Goal: Information Seeking & Learning: Compare options

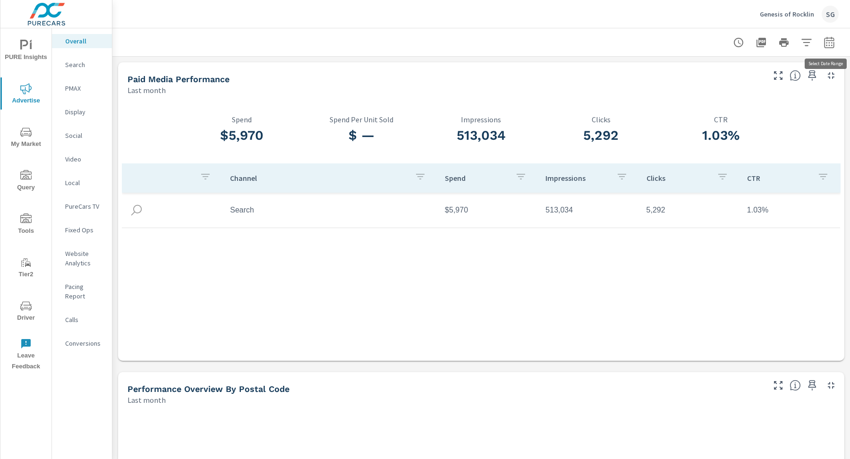
click at [822, 46] on button "button" at bounding box center [829, 42] width 19 height 19
select select "Last month"
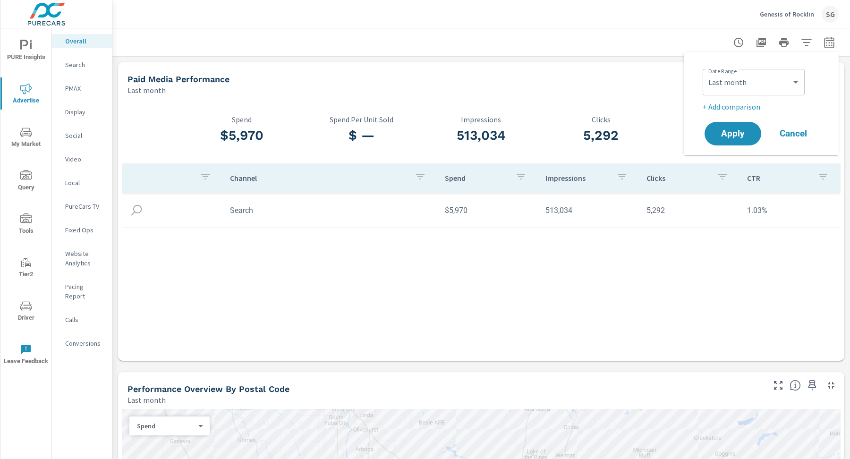
click at [741, 104] on p "+ Add comparison" at bounding box center [763, 106] width 121 height 11
select select "Previous period"
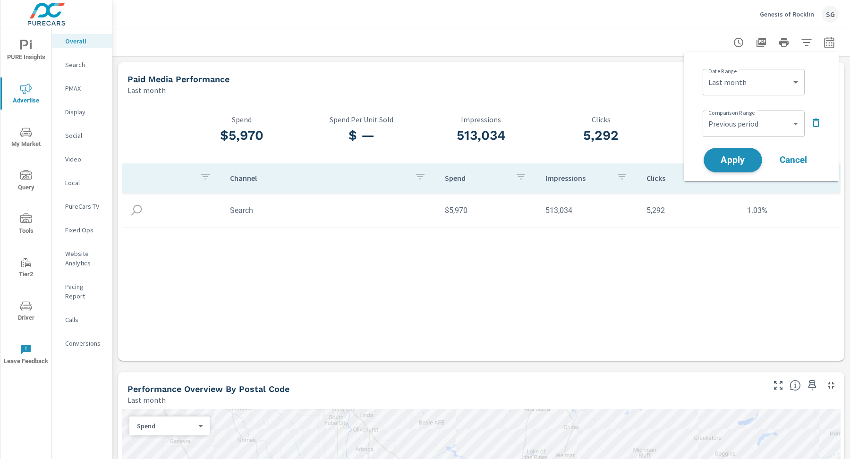
click at [733, 162] on span "Apply" at bounding box center [733, 160] width 39 height 9
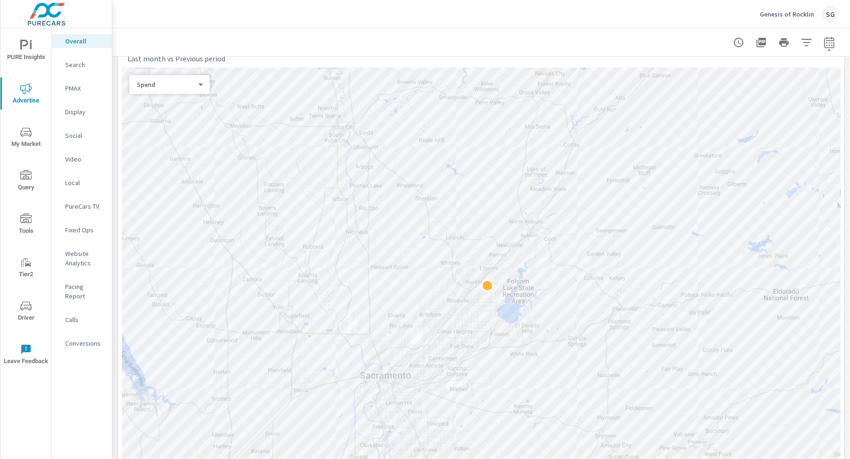
scroll to position [468, 0]
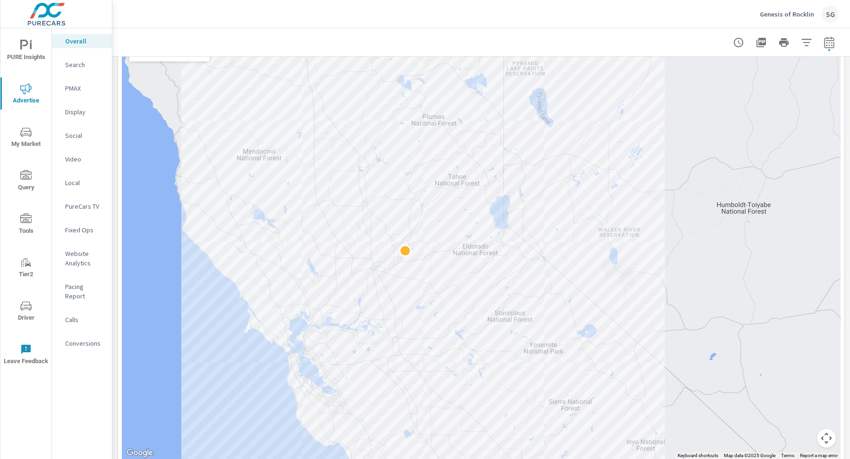
click at [80, 69] on div "Search" at bounding box center [82, 65] width 60 height 14
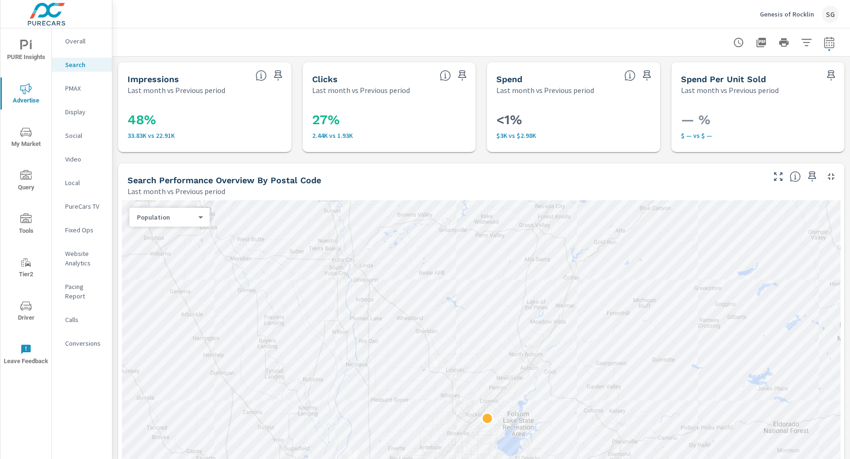
click at [67, 89] on p "PMAX" at bounding box center [84, 88] width 39 height 9
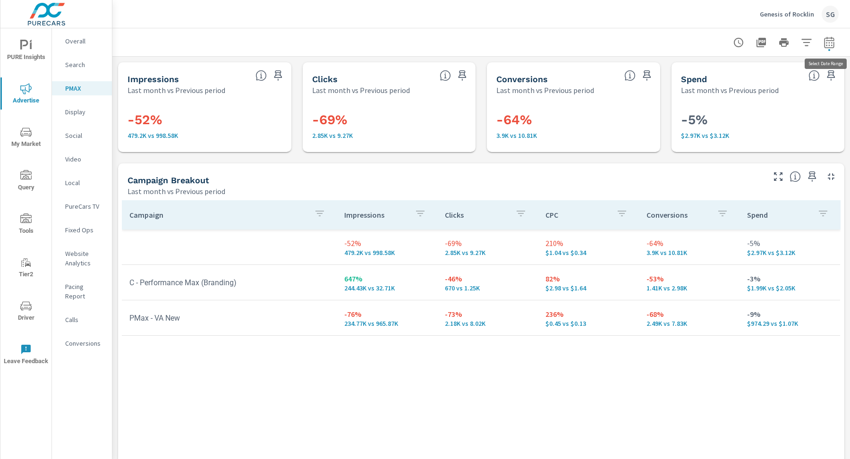
click at [834, 46] on icon "button" at bounding box center [829, 41] width 10 height 11
select select "Last month"
select select "Previous period"
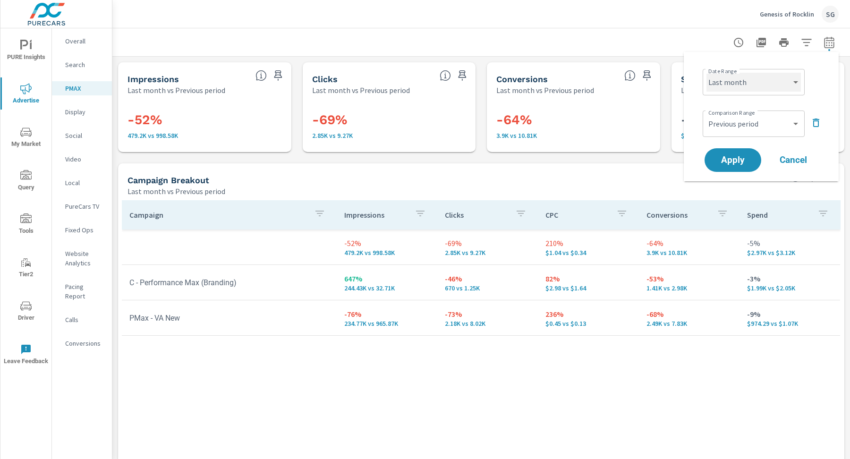
click at [731, 89] on select "Custom Yesterday Last week Last 7 days Last 14 days Last 30 days Last 45 days L…" at bounding box center [754, 82] width 94 height 19
select select "Last 30 days"
click at [723, 160] on span "Apply" at bounding box center [733, 160] width 39 height 9
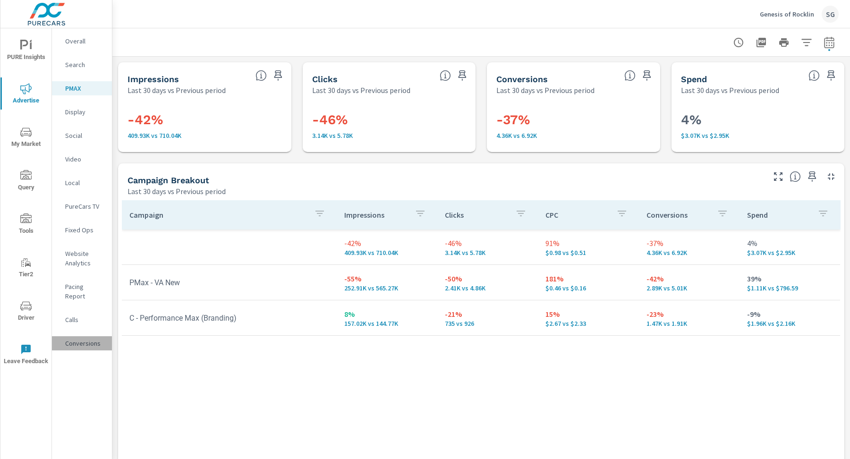
click at [67, 339] on p "Conversions" at bounding box center [84, 343] width 39 height 9
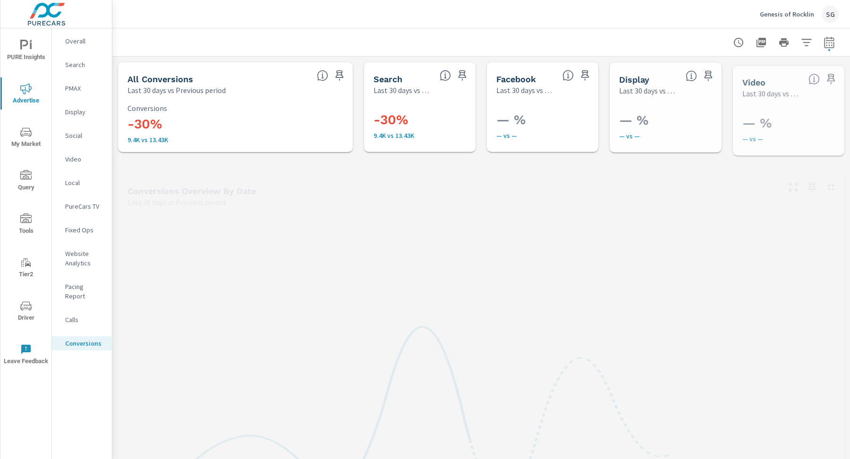
scroll to position [319, 0]
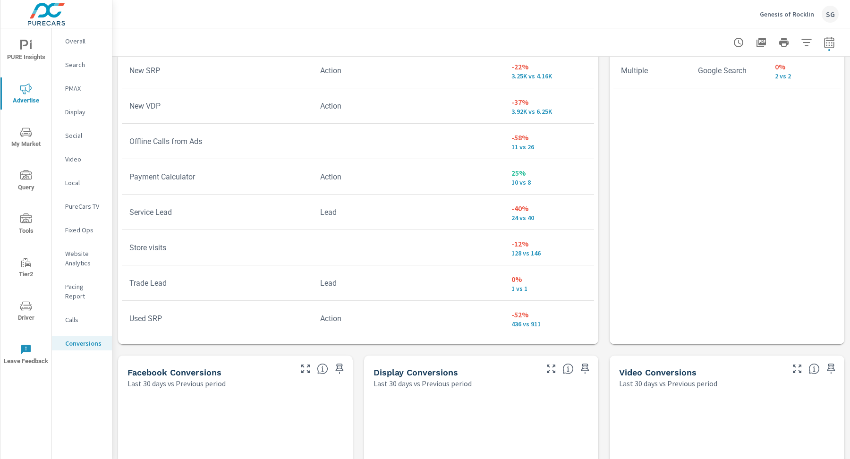
scroll to position [662, 0]
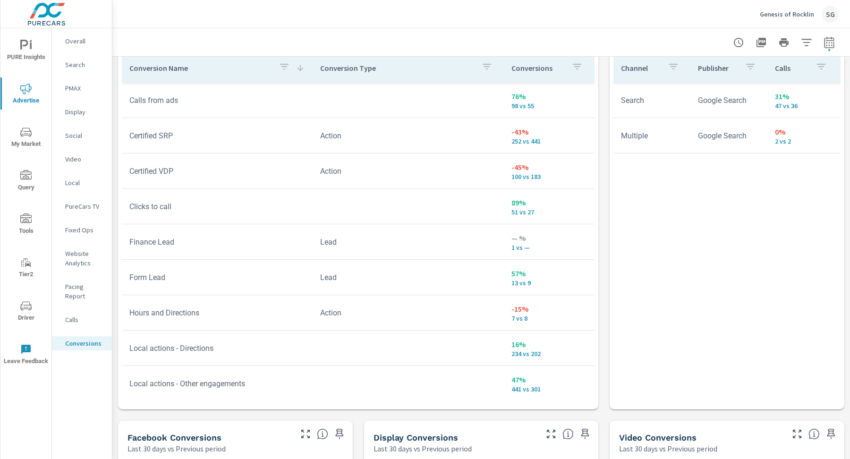
scroll to position [548, 0]
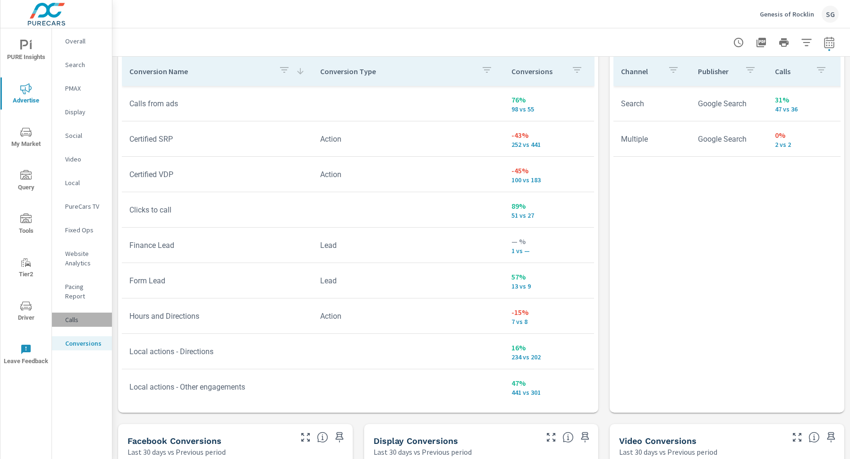
click at [79, 315] on p "Calls" at bounding box center [84, 319] width 39 height 9
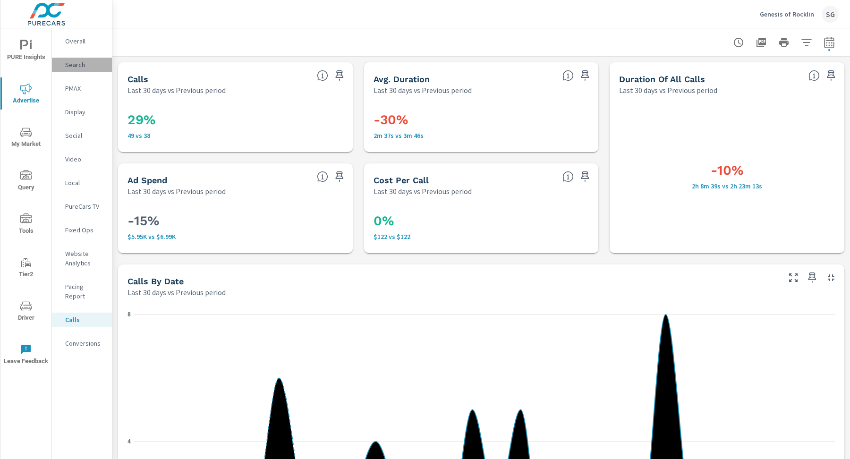
click at [75, 65] on p "Search" at bounding box center [84, 64] width 39 height 9
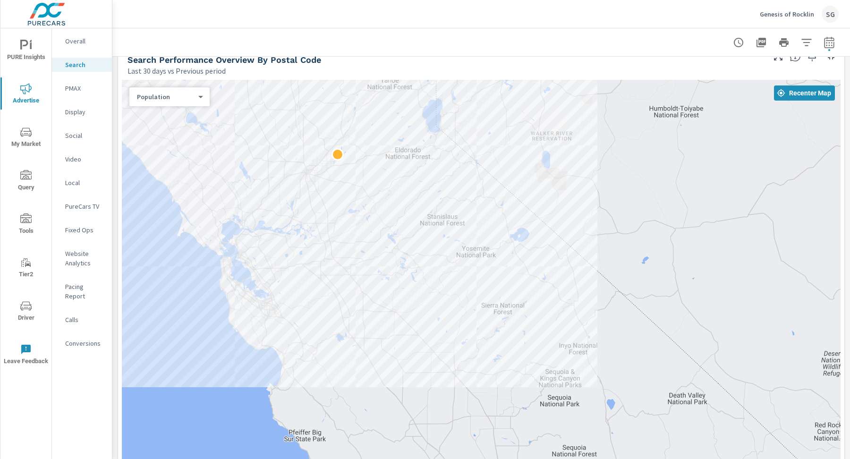
scroll to position [119, 0]
click at [183, 98] on body "PURE Insights Advertise My Market Query Tools Tier2 Driver Leave Feedback Overa…" at bounding box center [425, 229] width 850 height 459
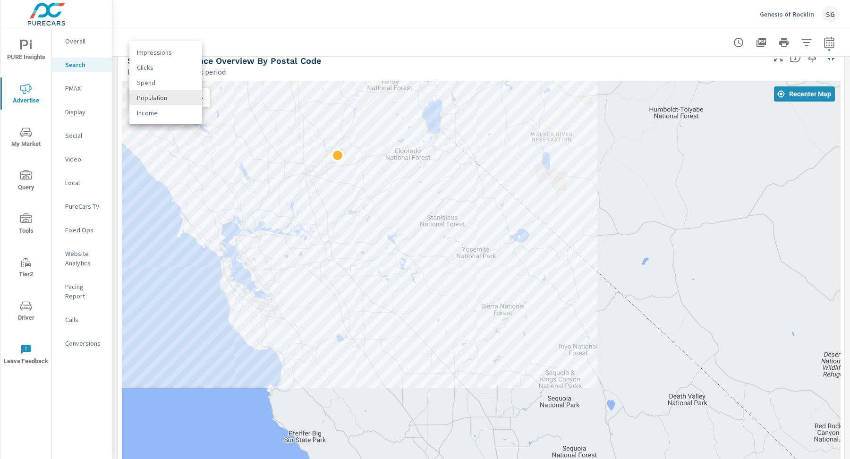
click at [170, 69] on li "Clicks" at bounding box center [165, 67] width 73 height 15
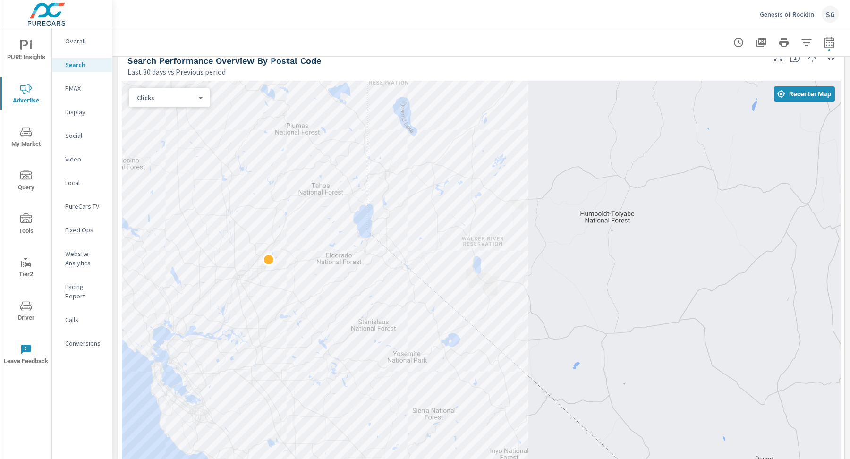
drag, startPoint x: 542, startPoint y: 201, endPoint x: 470, endPoint y: 311, distance: 131.4
click at [470, 311] on div at bounding box center [481, 293] width 719 height 424
click at [199, 100] on body "PURE Insights Advertise My Market Query Tools Tier2 Driver Leave Feedback Overa…" at bounding box center [425, 229] width 850 height 459
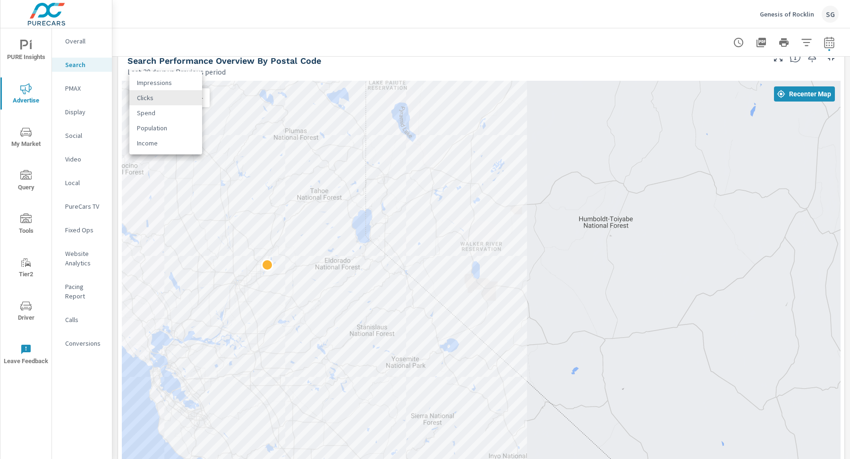
click at [158, 125] on li "Population" at bounding box center [165, 127] width 73 height 15
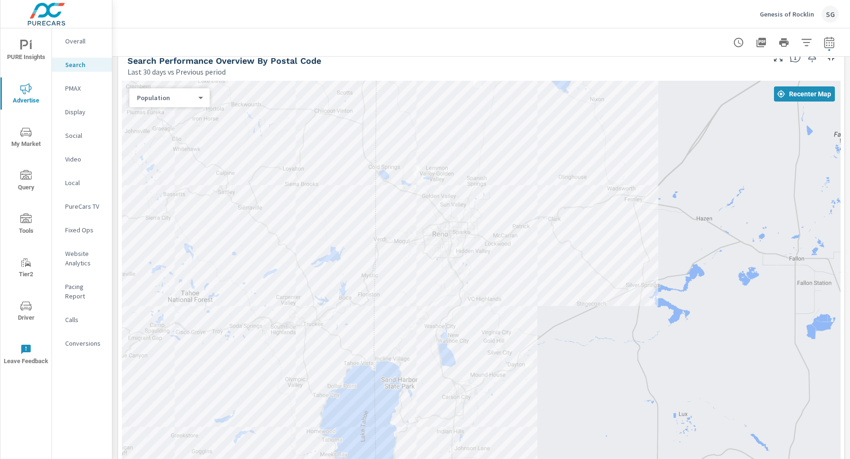
drag, startPoint x: 351, startPoint y: 224, endPoint x: 601, endPoint y: 451, distance: 337.4
click at [601, 451] on div at bounding box center [481, 293] width 719 height 424
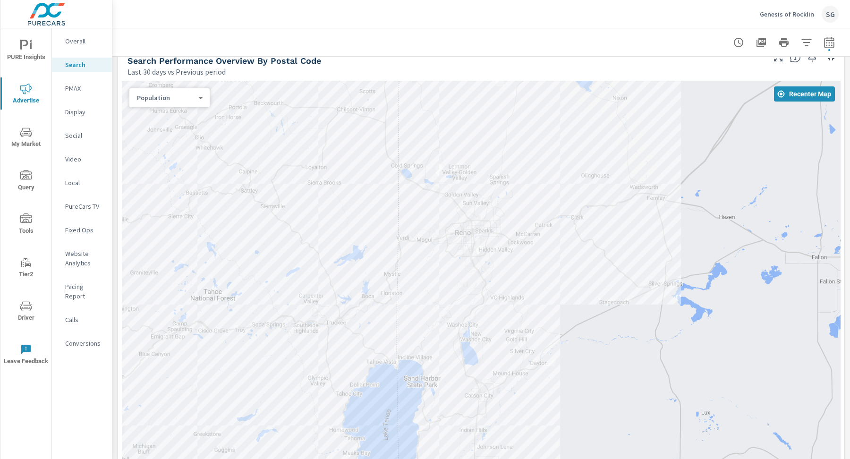
drag, startPoint x: 574, startPoint y: 274, endPoint x: 596, endPoint y: 269, distance: 22.8
click at [596, 269] on div at bounding box center [481, 293] width 719 height 424
click at [186, 94] on body "PURE Insights Advertise My Market Query Tools Tier2 Driver Leave Feedback Overa…" at bounding box center [425, 229] width 850 height 459
click at [157, 69] on li "Clicks" at bounding box center [165, 67] width 73 height 15
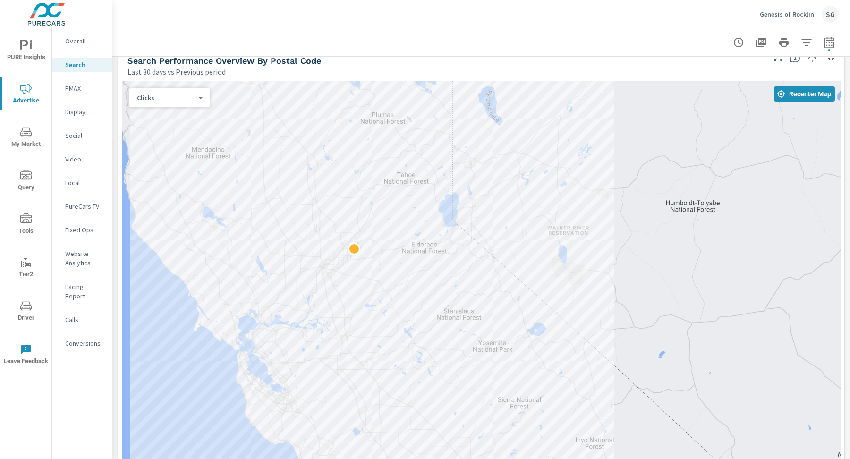
drag, startPoint x: 263, startPoint y: 210, endPoint x: 410, endPoint y: 151, distance: 158.9
click at [410, 151] on div at bounding box center [481, 293] width 719 height 424
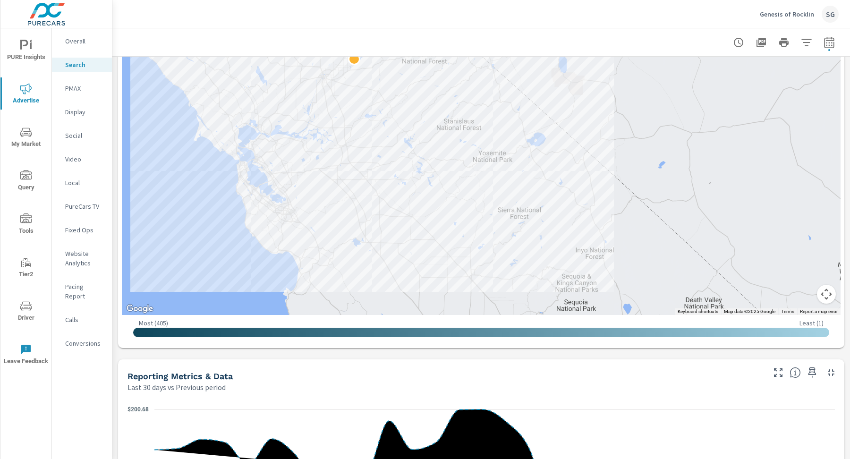
scroll to position [308, 0]
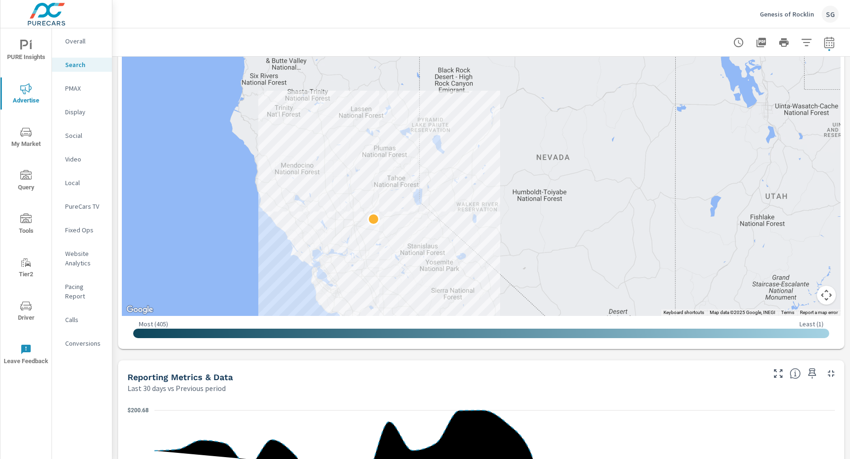
drag, startPoint x: 356, startPoint y: 192, endPoint x: 485, endPoint y: 245, distance: 139.6
click at [485, 245] on div at bounding box center [481, 104] width 719 height 424
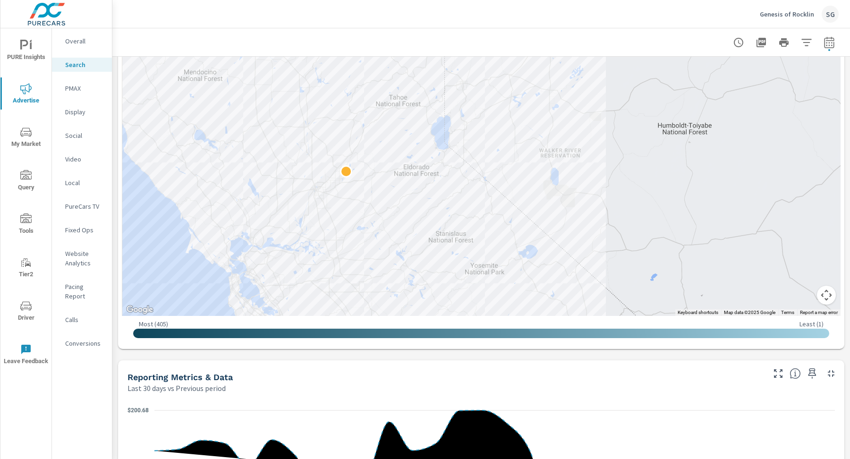
drag, startPoint x: 394, startPoint y: 163, endPoint x: 502, endPoint y: 145, distance: 109.6
click at [502, 145] on div at bounding box center [481, 104] width 719 height 424
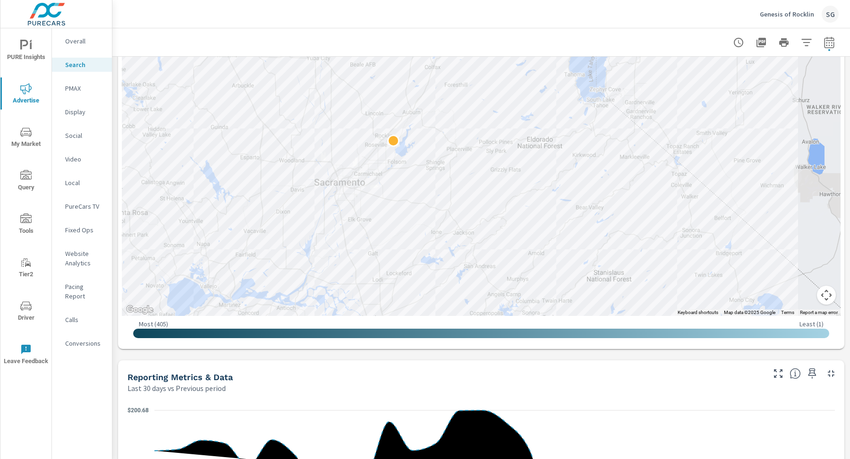
drag, startPoint x: 437, startPoint y: 190, endPoint x: 507, endPoint y: 104, distance: 111.2
click at [507, 104] on div at bounding box center [481, 104] width 719 height 424
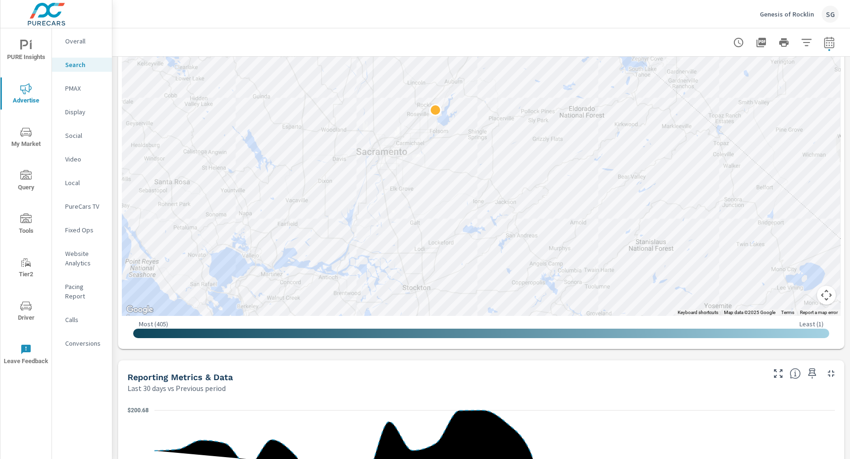
drag, startPoint x: 519, startPoint y: 238, endPoint x: 561, endPoint y: 209, distance: 51.0
click at [561, 209] on div at bounding box center [861, 287] width 680 height 425
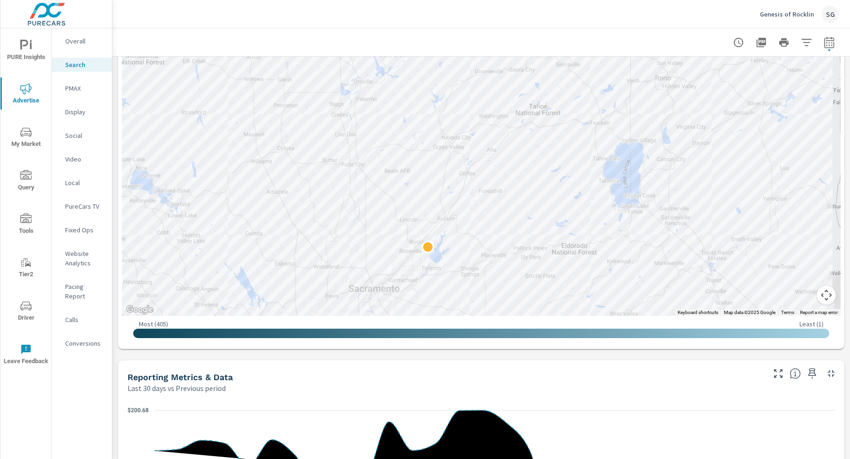
drag, startPoint x: 793, startPoint y: 160, endPoint x: 785, endPoint y: 298, distance: 138.6
click at [785, 299] on div at bounding box center [814, 453] width 680 height 425
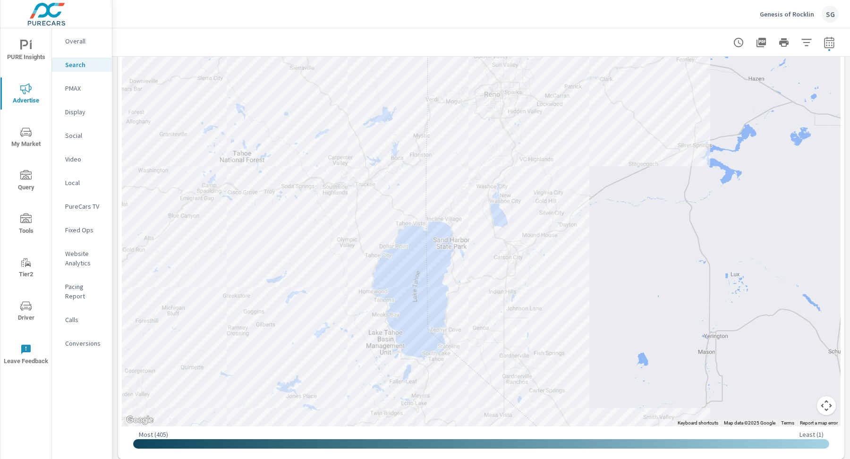
scroll to position [177, 0]
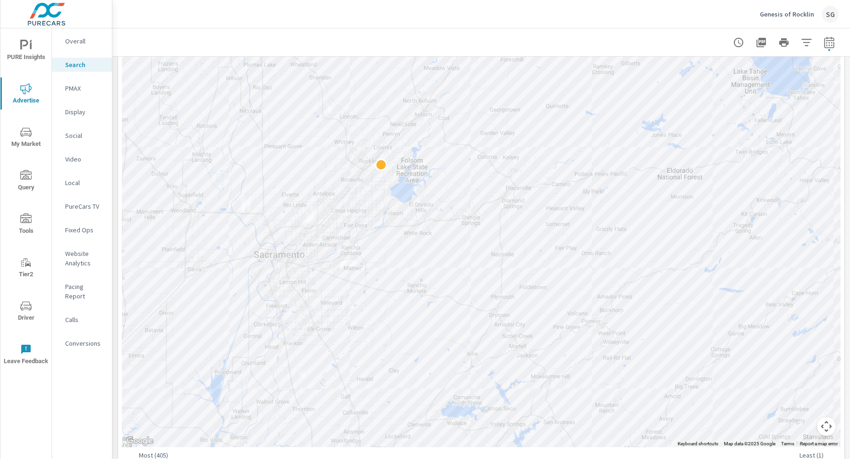
drag, startPoint x: 483, startPoint y: 282, endPoint x: 850, endPoint y: -3, distance: 464.8
click at [850, 0] on html "PURE Insights Advertise My Market Query Tools Tier2 Driver Leave Feedback Overa…" at bounding box center [425, 229] width 850 height 459
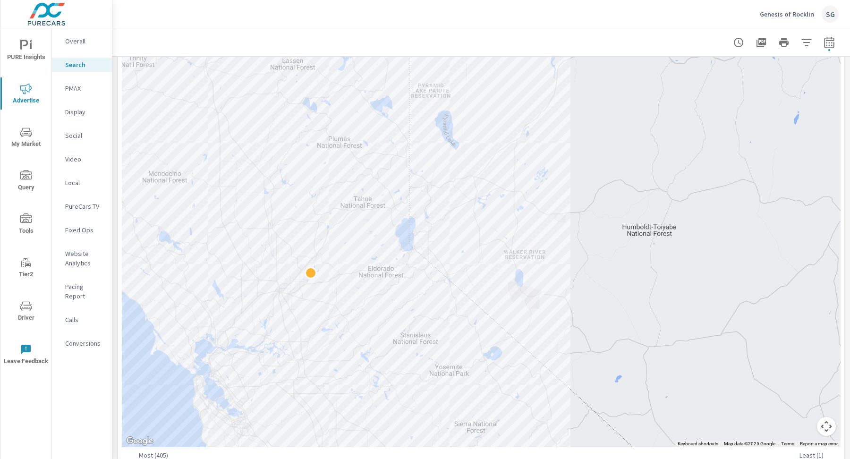
drag, startPoint x: 209, startPoint y: 301, endPoint x: 281, endPoint y: 295, distance: 72.0
click at [287, 297] on div at bounding box center [481, 235] width 719 height 424
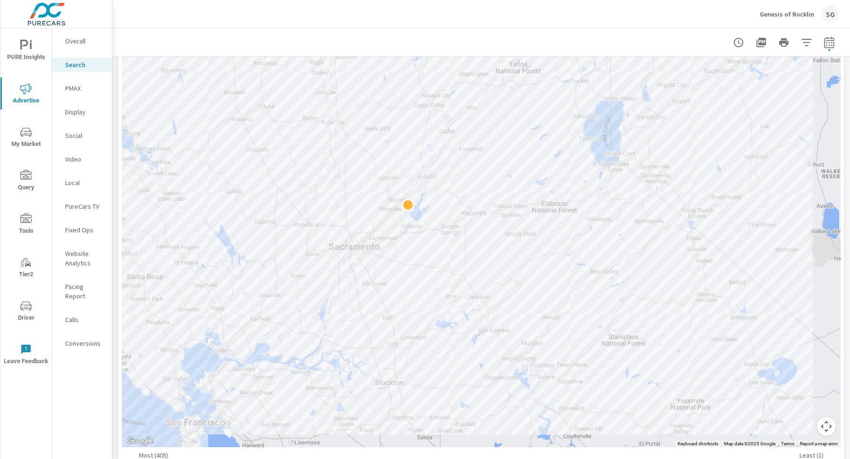
drag, startPoint x: 696, startPoint y: 236, endPoint x: 706, endPoint y: 181, distance: 55.8
click at [706, 181] on div at bounding box center [832, 393] width 680 height 425
click at [576, 37] on div at bounding box center [481, 42] width 715 height 28
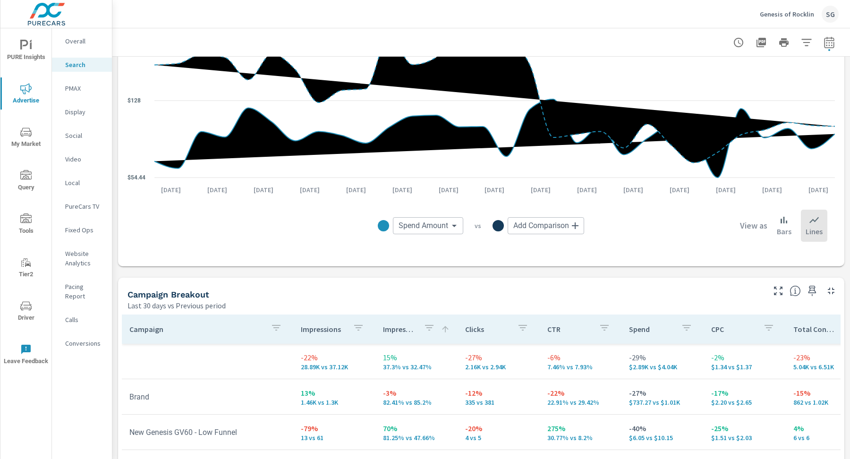
scroll to position [712, 0]
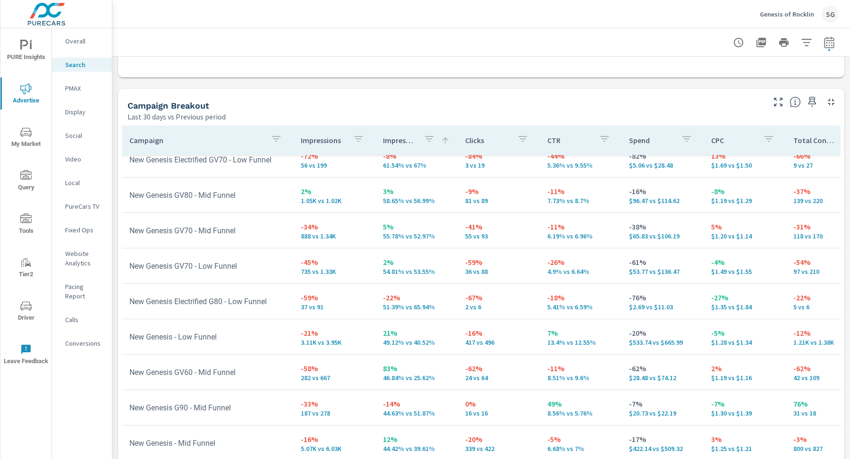
scroll to position [901, 0]
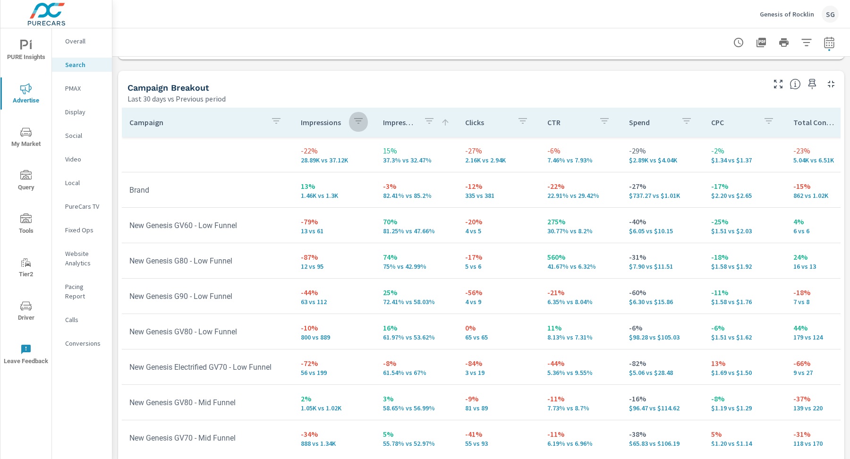
click at [353, 124] on icon "button" at bounding box center [358, 120] width 11 height 11
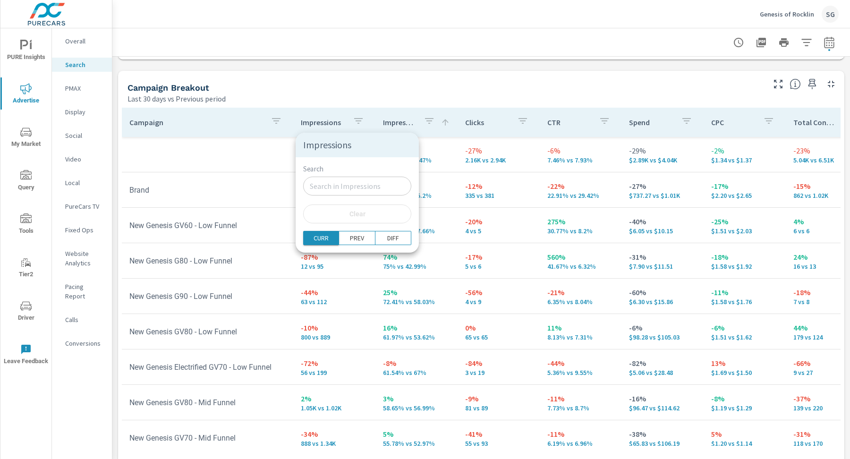
click at [326, 236] on span "CURR" at bounding box center [321, 237] width 29 height 9
click at [346, 190] on input "Search" at bounding box center [357, 186] width 108 height 19
click at [350, 239] on p "PREV" at bounding box center [357, 237] width 14 height 9
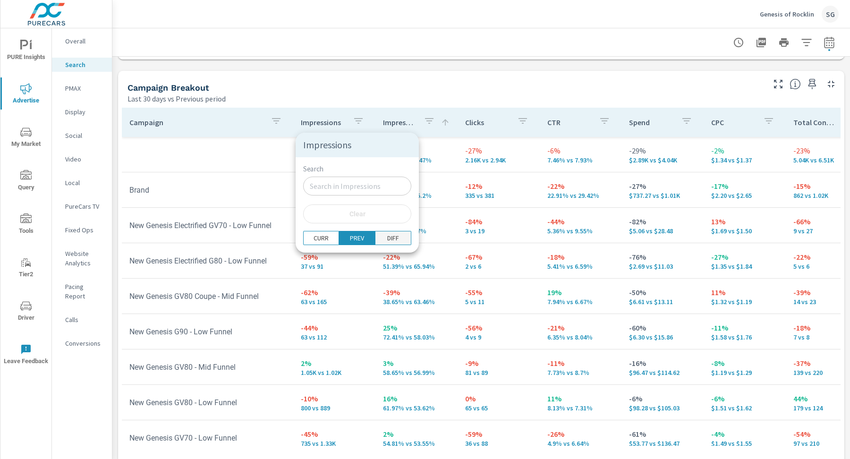
click at [387, 238] on p "DIFF" at bounding box center [393, 237] width 12 height 9
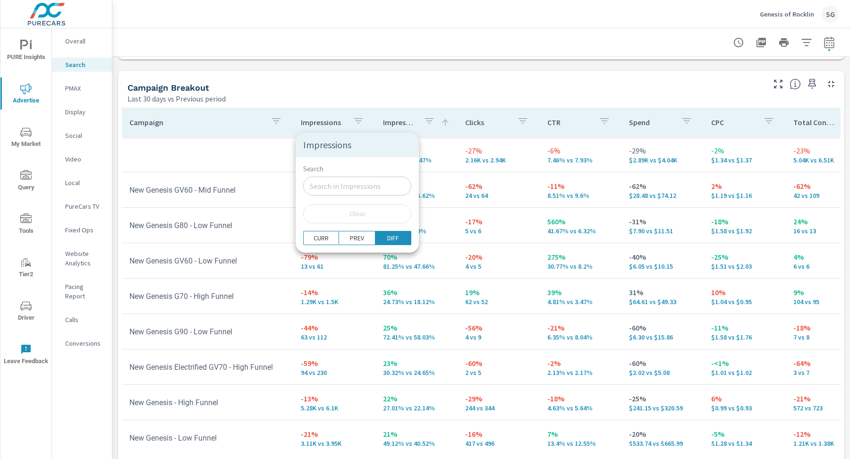
click at [274, 198] on div at bounding box center [425, 229] width 850 height 459
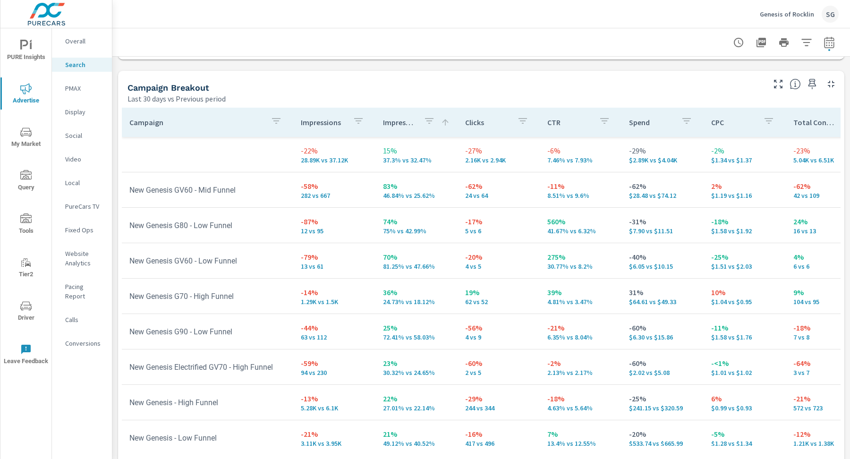
click at [353, 120] on icon "button" at bounding box center [358, 120] width 11 height 11
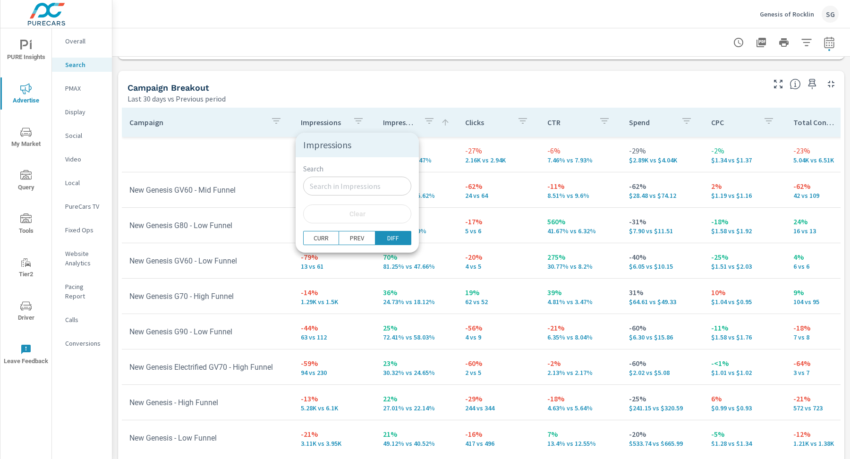
click at [352, 120] on div at bounding box center [425, 229] width 850 height 459
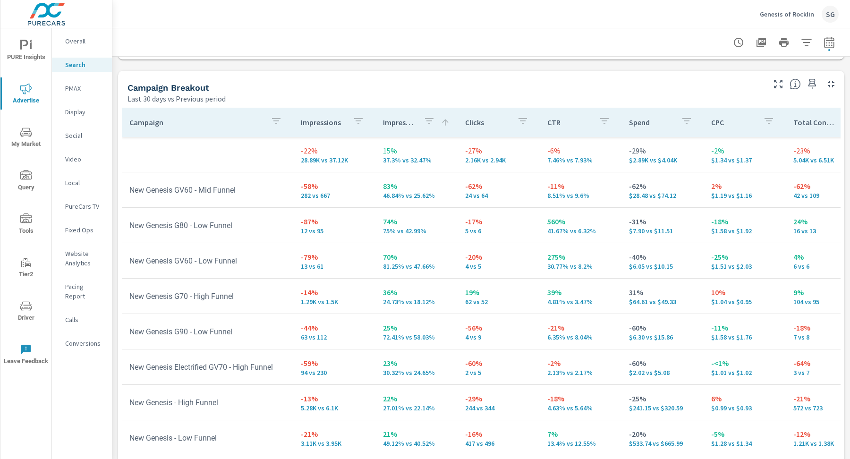
click at [329, 120] on p "Impressions" at bounding box center [323, 122] width 44 height 9
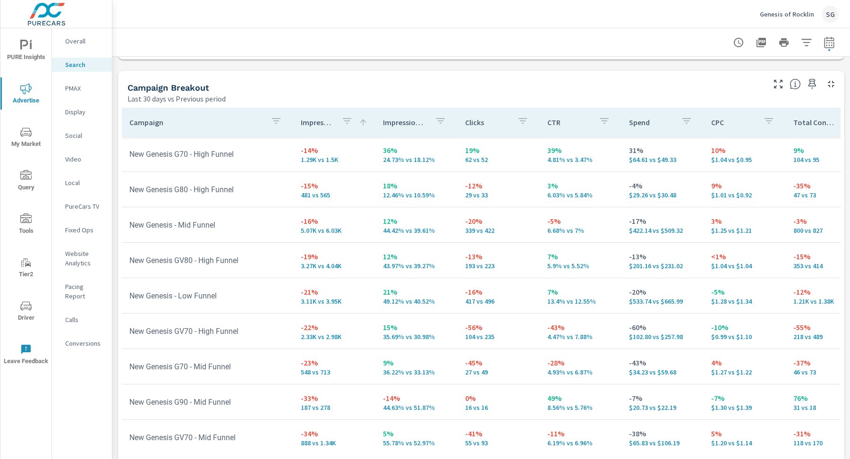
scroll to position [153, 0]
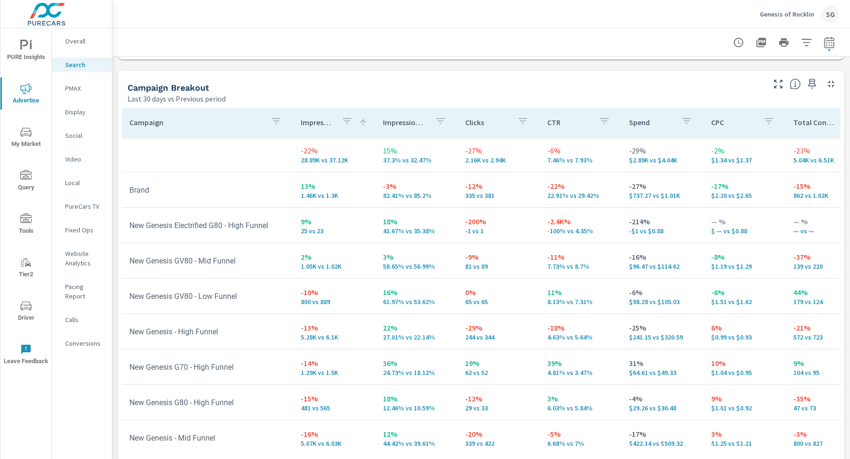
click at [345, 118] on icon "button" at bounding box center [347, 121] width 9 height 6
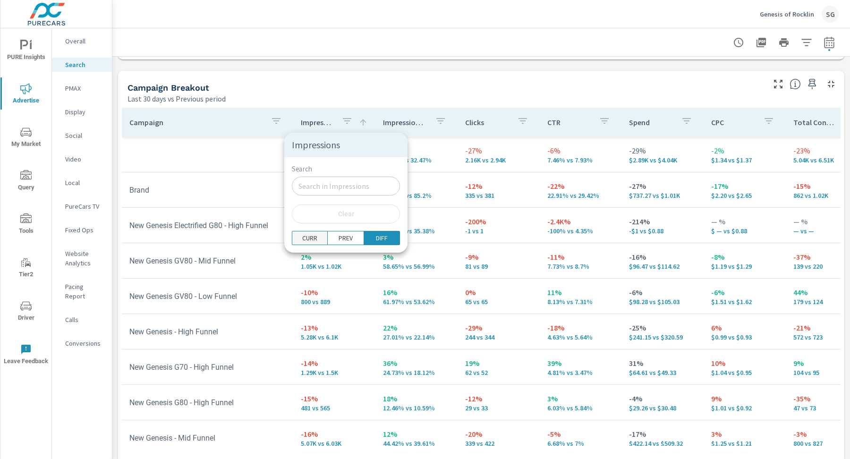
click at [311, 233] on p "CURR" at bounding box center [309, 237] width 15 height 9
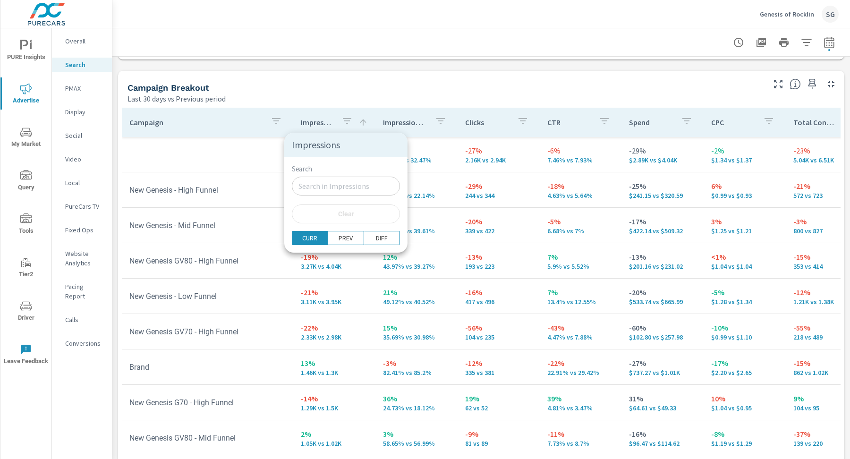
click at [244, 161] on div at bounding box center [425, 229] width 850 height 459
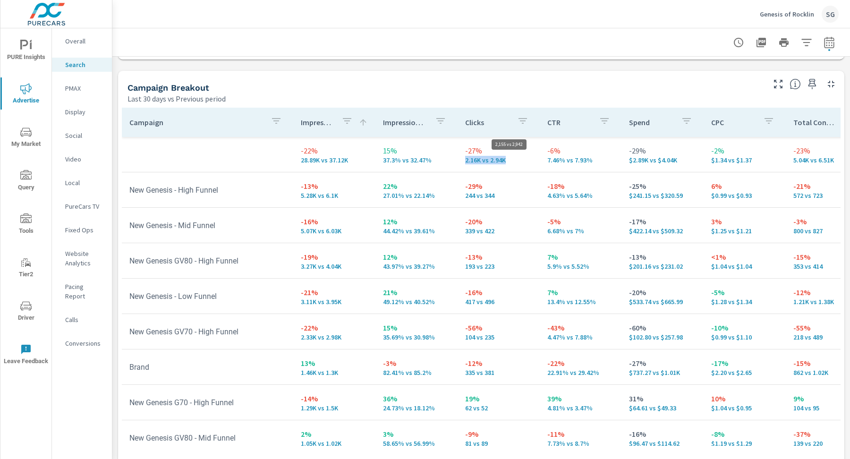
drag, startPoint x: 458, startPoint y: 160, endPoint x: 507, endPoint y: 159, distance: 48.6
click at [507, 160] on td "-27% 2.16K vs 2.94K" at bounding box center [499, 154] width 82 height 34
click at [72, 315] on p "Calls" at bounding box center [84, 319] width 39 height 9
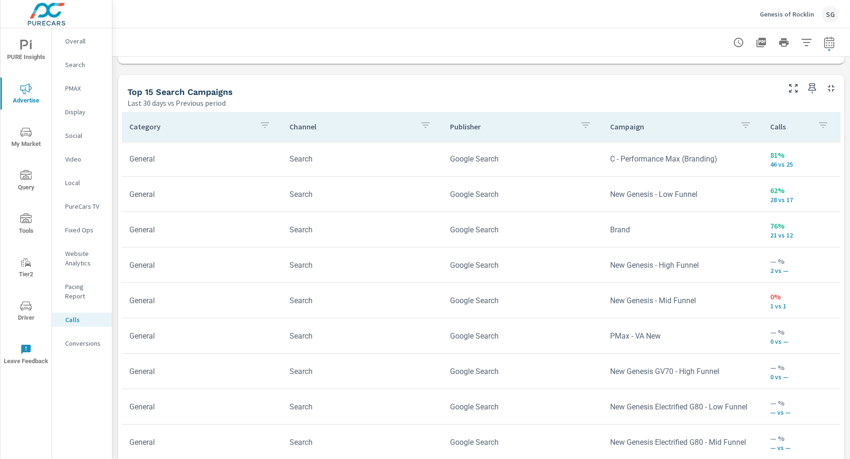
scroll to position [595, 0]
click at [341, 70] on div "Calls Last 30 days vs Previous period 29% 49 vs 38 Avg. Duration Last 30 days v…" at bounding box center [481, 68] width 738 height 1213
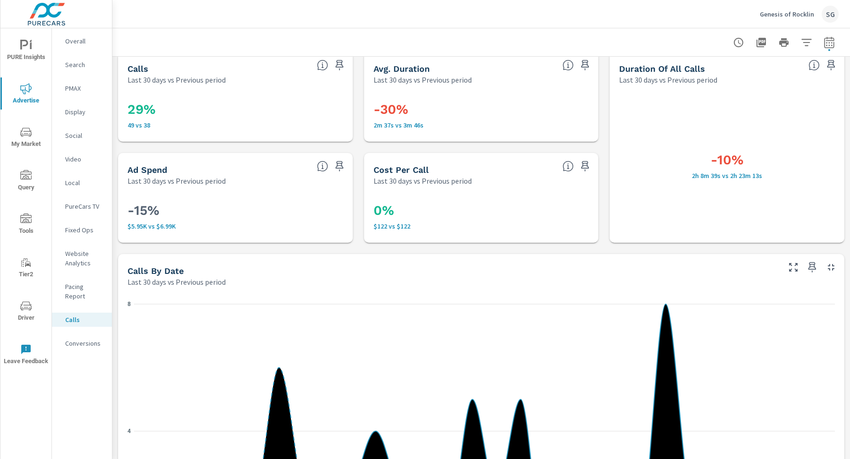
scroll to position [0, 0]
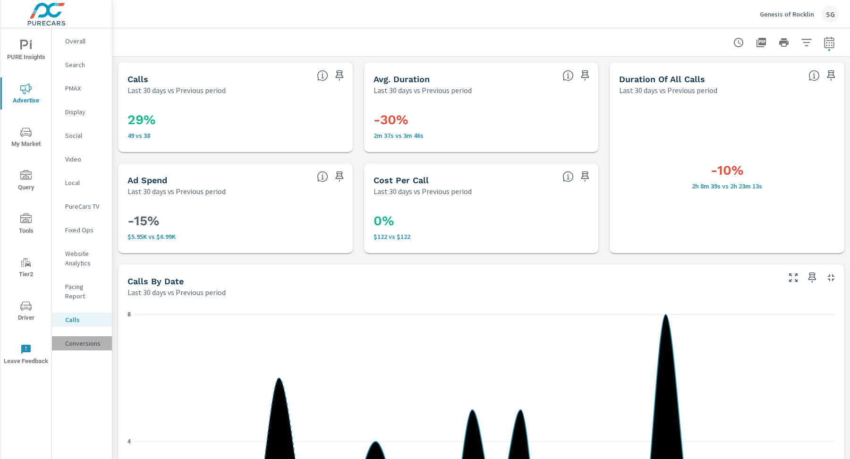
click at [90, 336] on div "Conversions" at bounding box center [82, 343] width 60 height 14
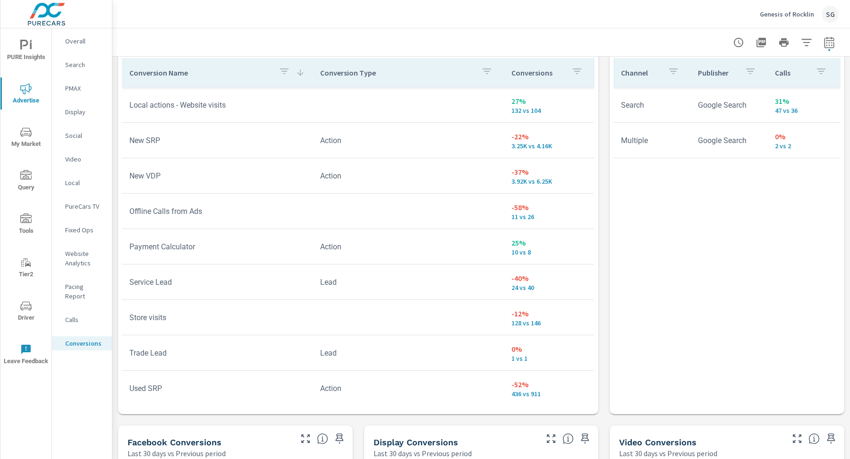
scroll to position [551, 0]
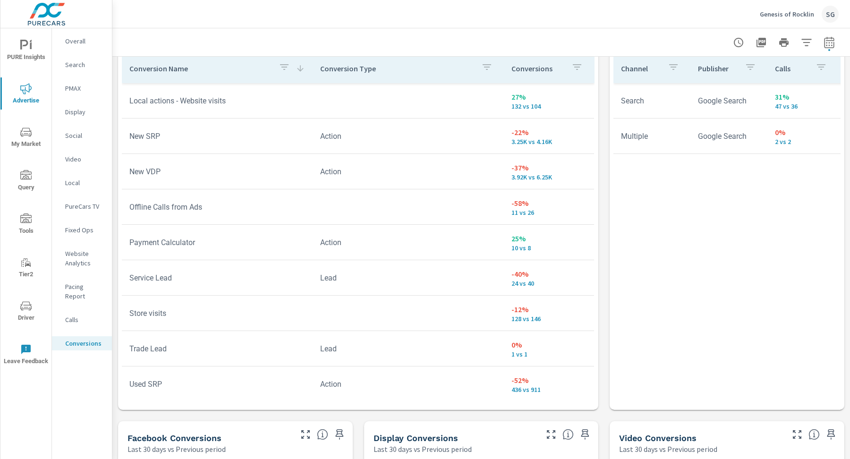
click at [280, 67] on icon "button" at bounding box center [284, 66] width 11 height 11
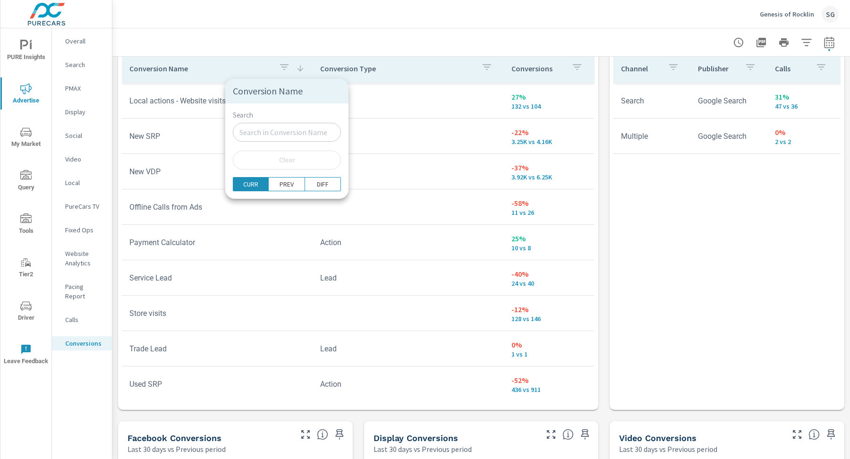
click at [266, 137] on input "Search" at bounding box center [287, 132] width 108 height 19
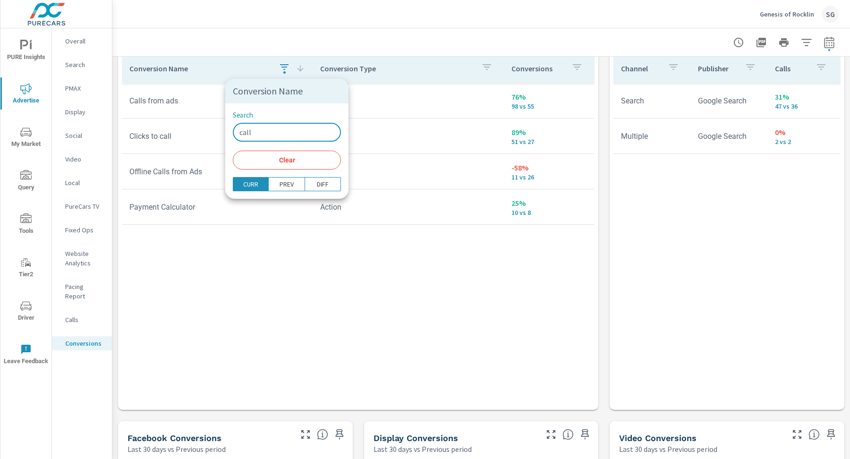
type input "call"
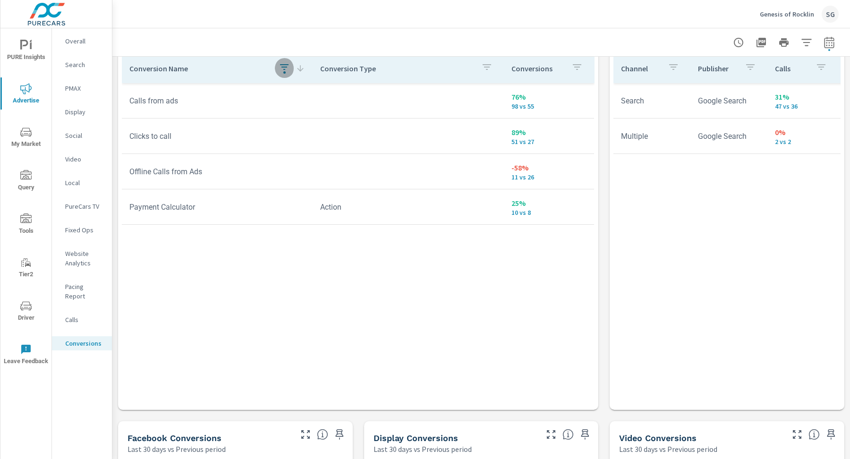
click at [285, 72] on div "button" at bounding box center [284, 72] width 2 height 2
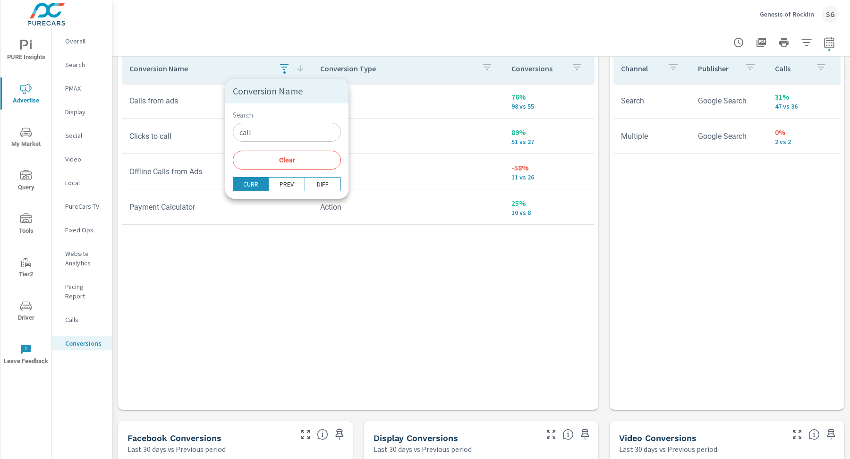
click at [272, 157] on span "Clear" at bounding box center [286, 160] width 97 height 9
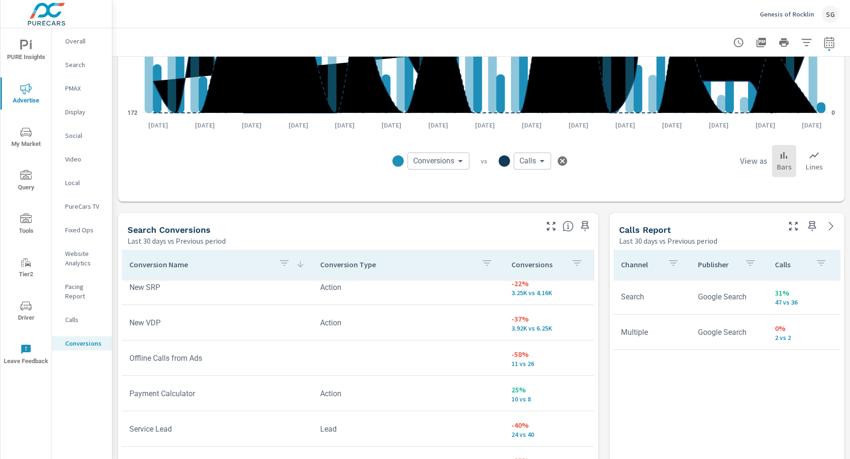
scroll to position [357, 0]
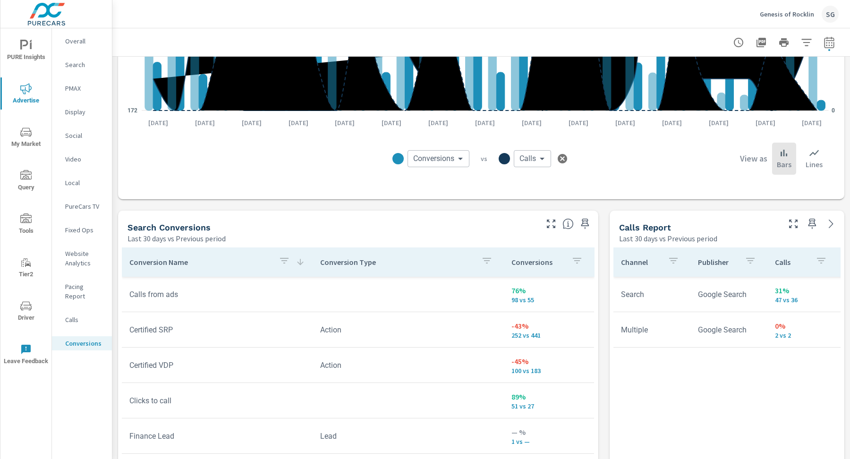
scroll to position [345, 0]
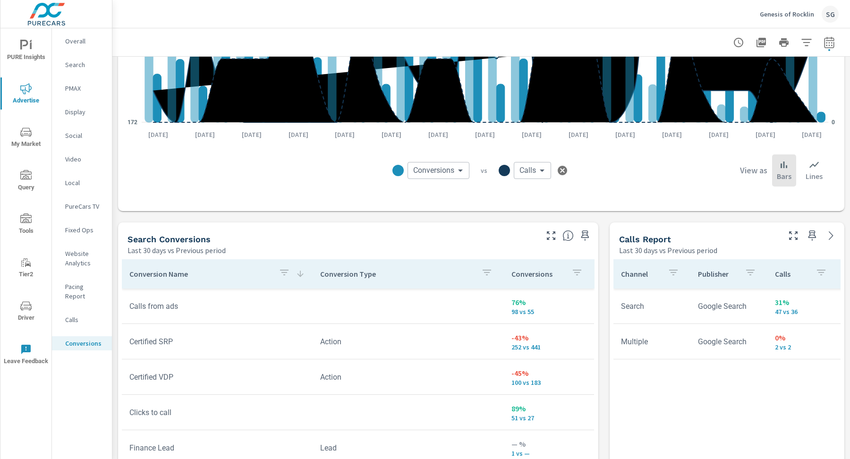
click at [287, 268] on icon "button" at bounding box center [284, 272] width 11 height 11
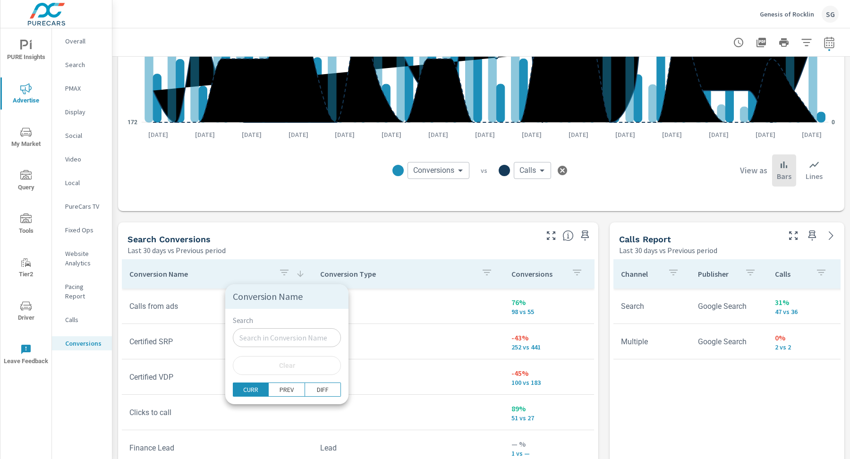
click at [272, 345] on input "Search" at bounding box center [287, 337] width 108 height 19
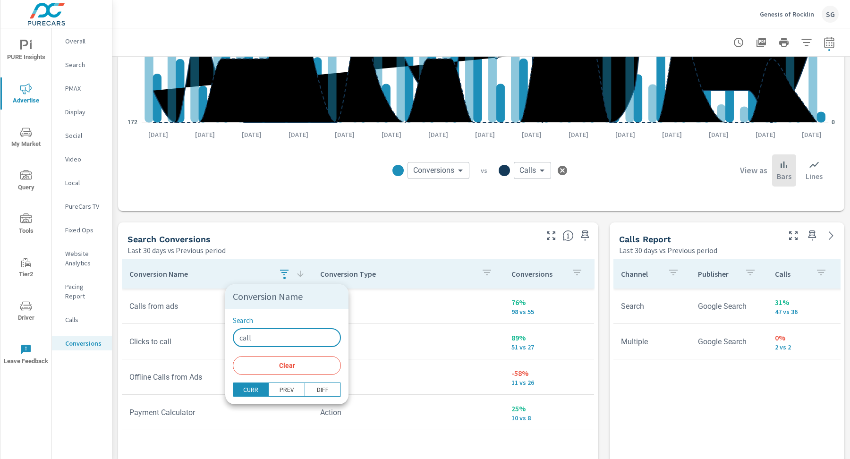
type input "call"
click at [215, 276] on div at bounding box center [425, 229] width 850 height 459
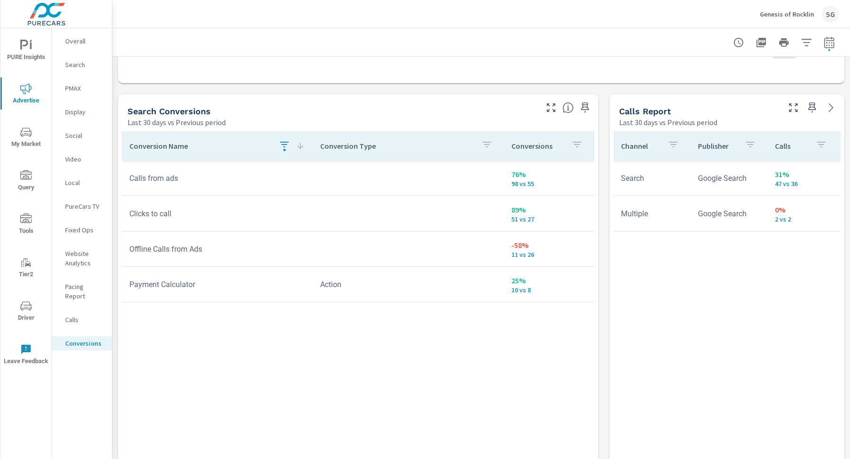
scroll to position [477, 0]
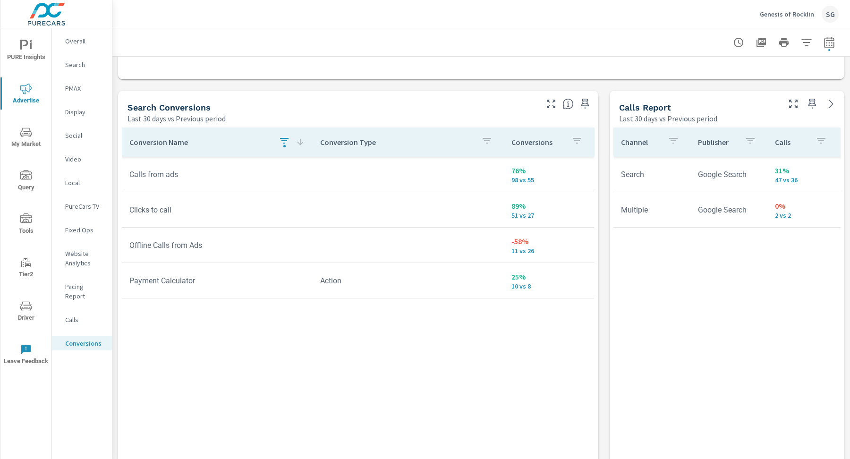
click at [280, 145] on icon "button" at bounding box center [284, 140] width 11 height 11
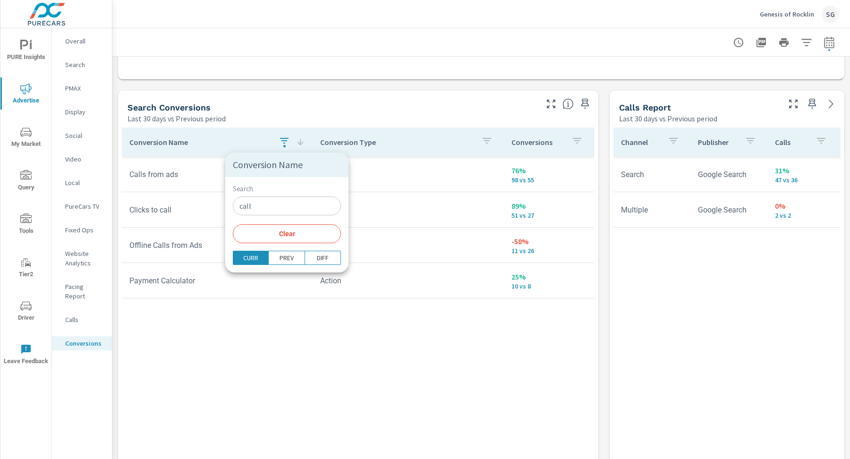
click at [266, 202] on input "call" at bounding box center [287, 205] width 108 height 19
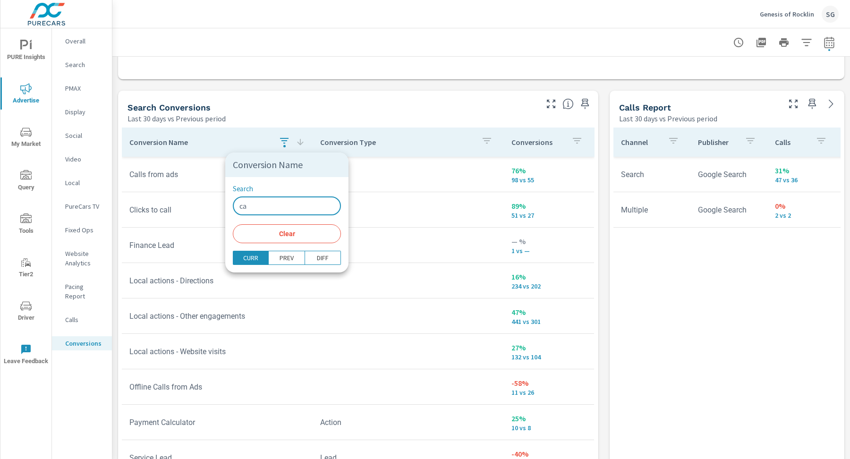
type input "c"
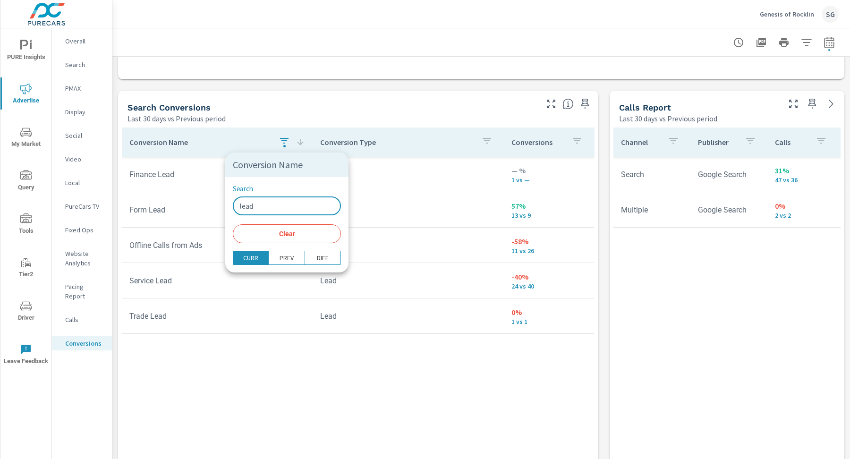
type input "lead"
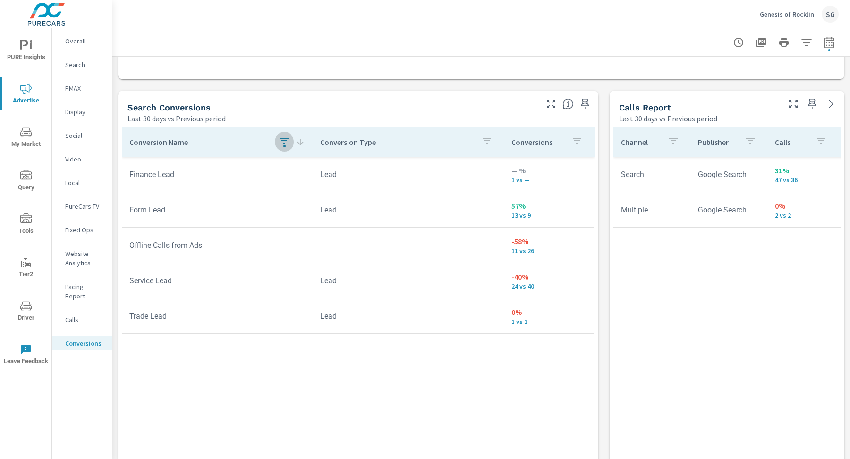
click at [76, 87] on p "PMAX" at bounding box center [84, 88] width 39 height 9
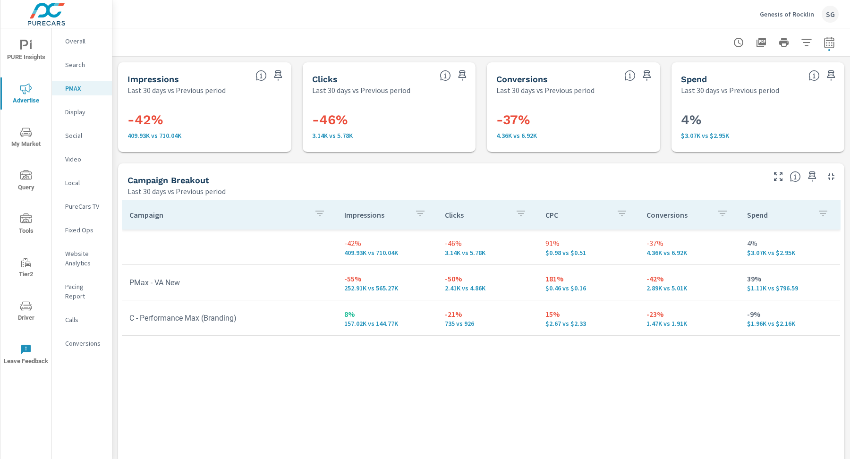
click at [241, 175] on div "Campaign Breakout" at bounding box center [446, 180] width 636 height 11
click at [69, 339] on p "Conversions" at bounding box center [84, 343] width 39 height 9
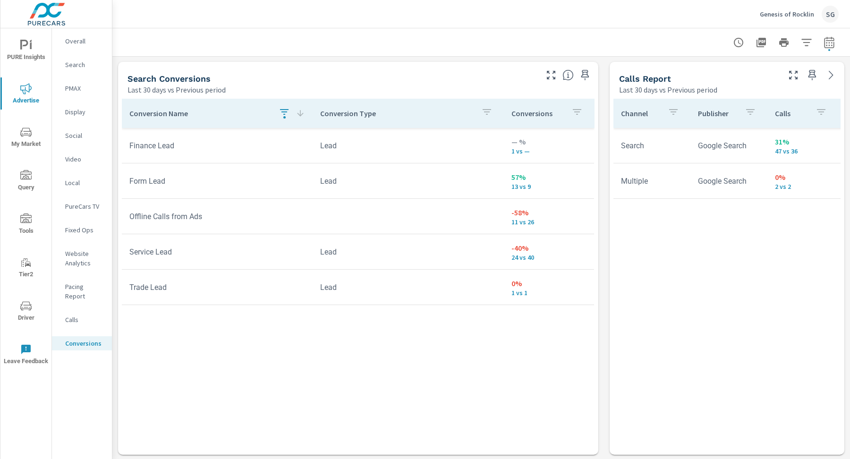
scroll to position [504, 0]
click at [287, 116] on icon "button" at bounding box center [284, 113] width 11 height 11
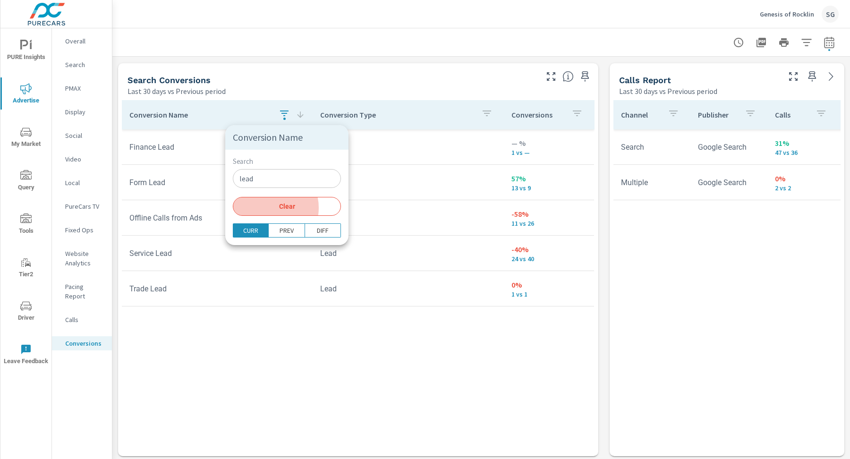
click at [265, 207] on span "Clear" at bounding box center [286, 206] width 97 height 9
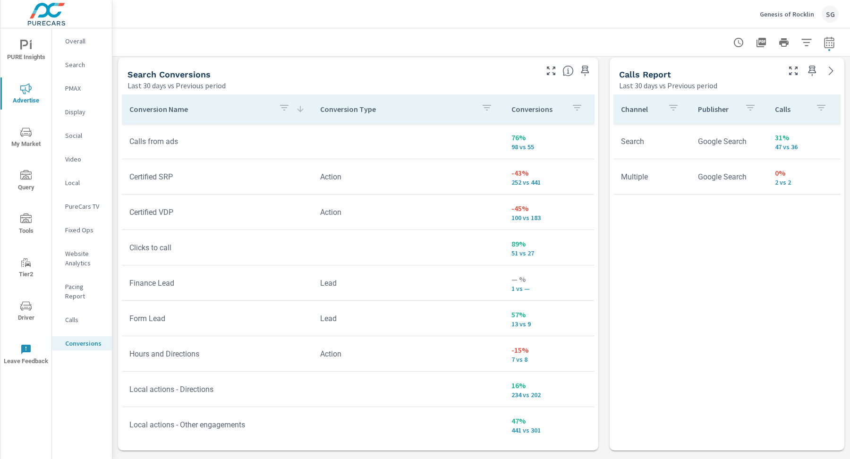
scroll to position [509, 0]
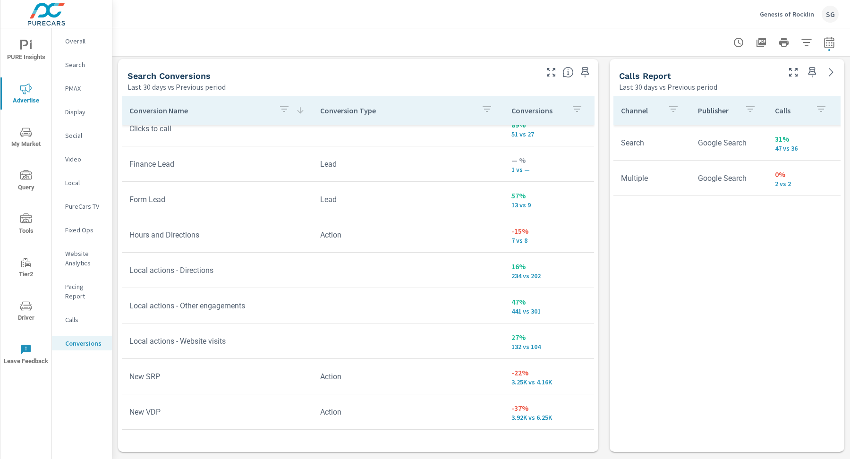
scroll to position [119, 0]
drag, startPoint x: 522, startPoint y: 279, endPoint x: 508, endPoint y: 281, distance: 13.8
click at [508, 281] on td "16% 234 vs 202" at bounding box center [549, 272] width 91 height 34
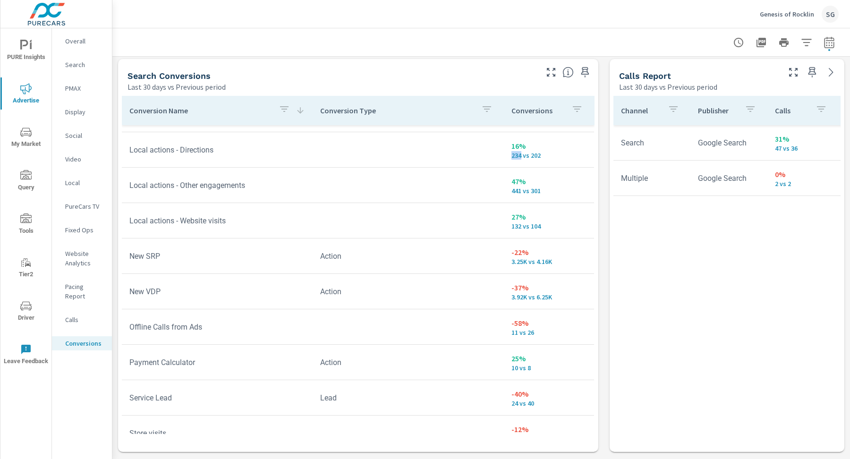
scroll to position [247, 0]
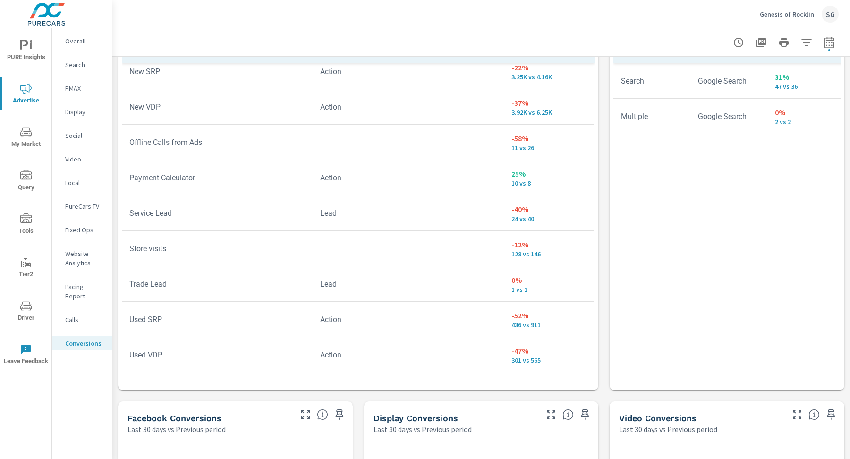
scroll to position [576, 0]
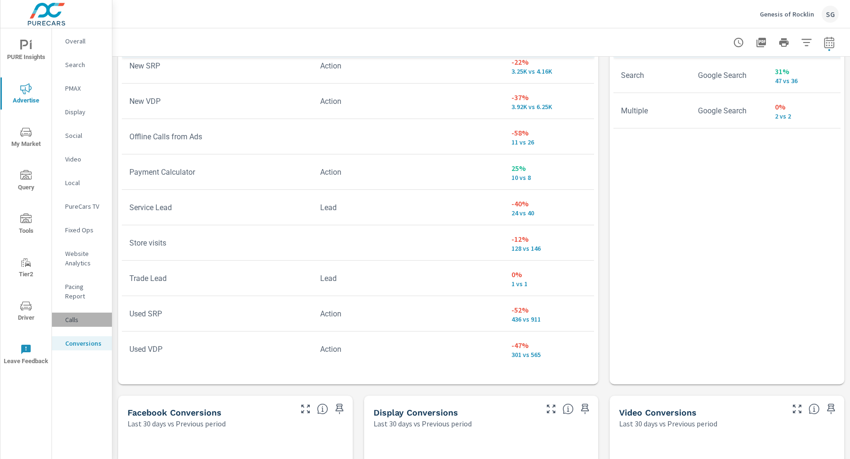
click at [66, 315] on div "Calls" at bounding box center [82, 320] width 60 height 14
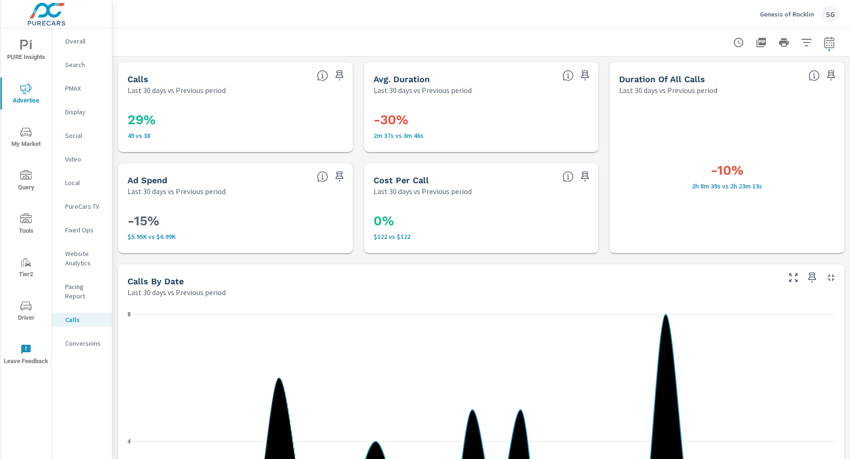
click at [85, 252] on p "Website Analytics" at bounding box center [84, 258] width 39 height 19
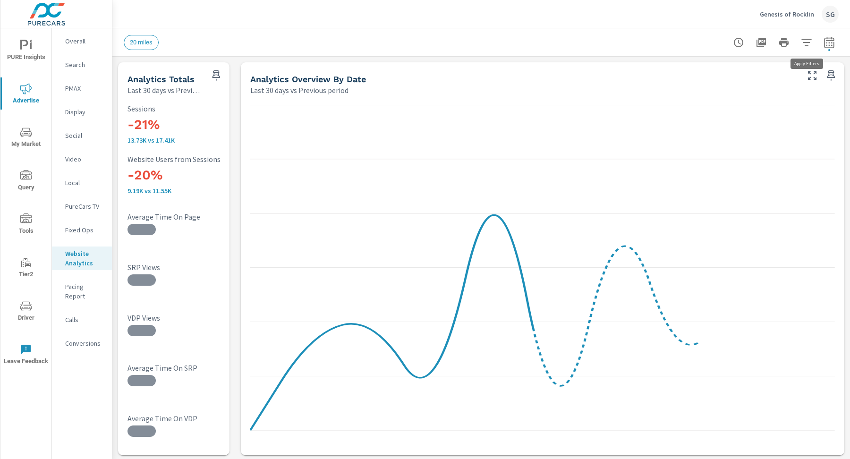
click at [812, 41] on icon "button" at bounding box center [806, 42] width 11 height 11
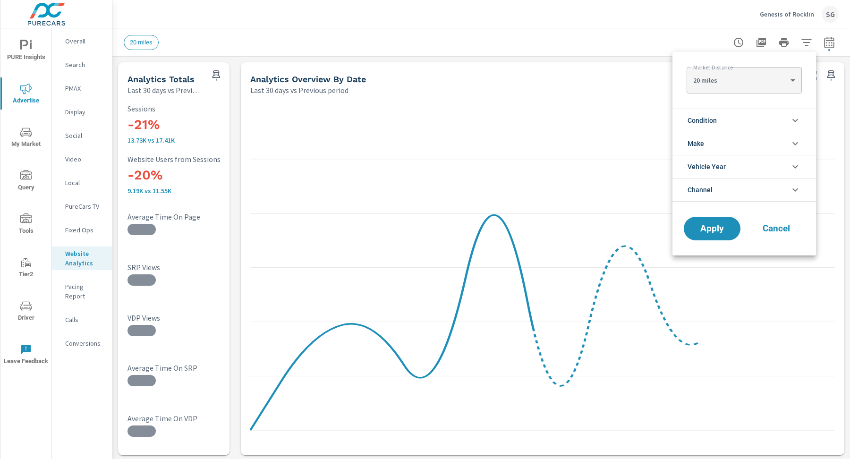
click at [774, 116] on li "Condition" at bounding box center [745, 120] width 144 height 23
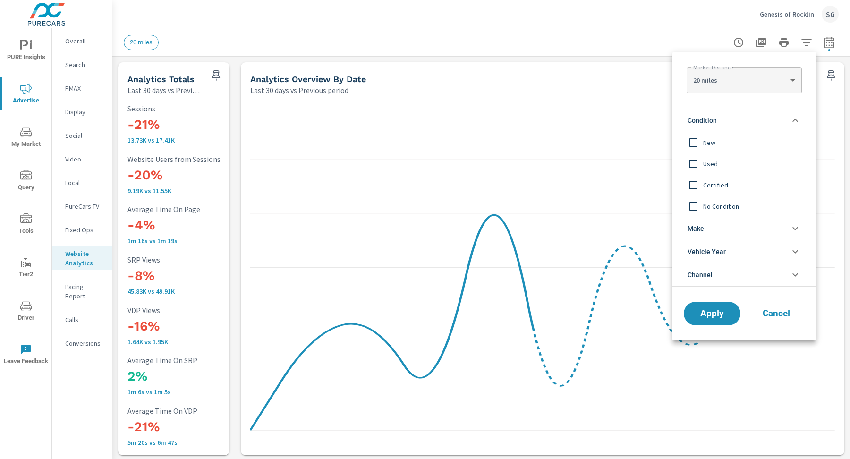
click at [697, 136] on input "filter options" at bounding box center [693, 143] width 20 height 20
click at [716, 312] on span "Apply" at bounding box center [712, 313] width 39 height 9
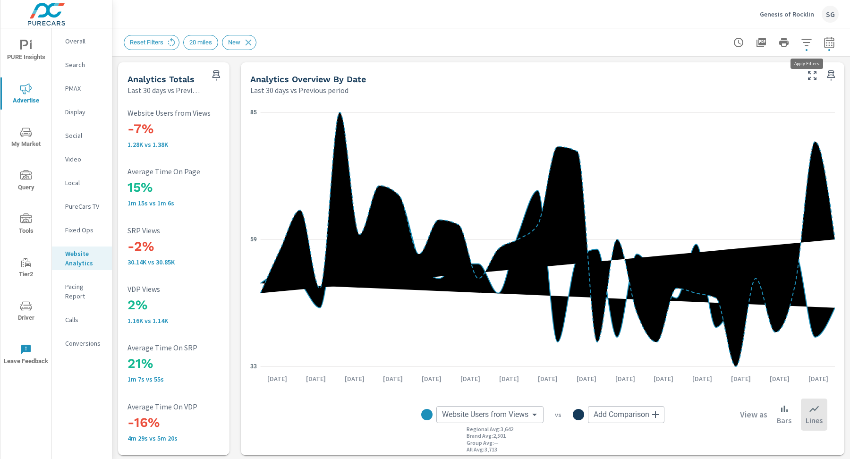
click at [810, 41] on icon "button" at bounding box center [806, 42] width 11 height 11
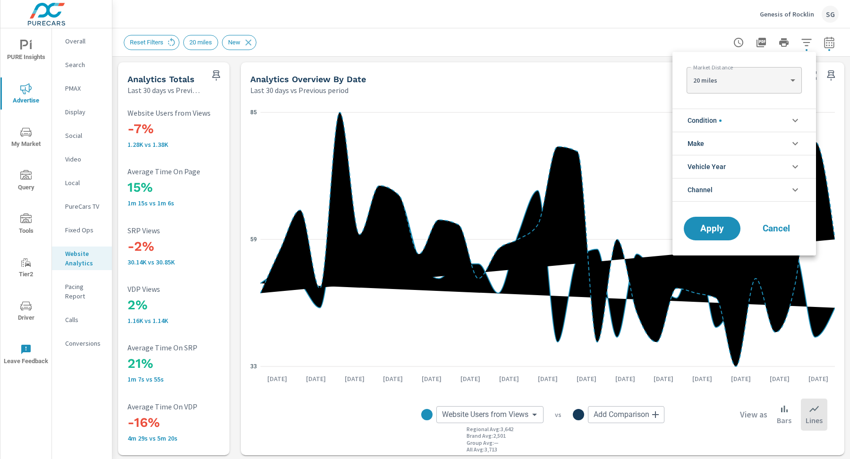
click at [733, 116] on li "Condition" at bounding box center [745, 120] width 144 height 23
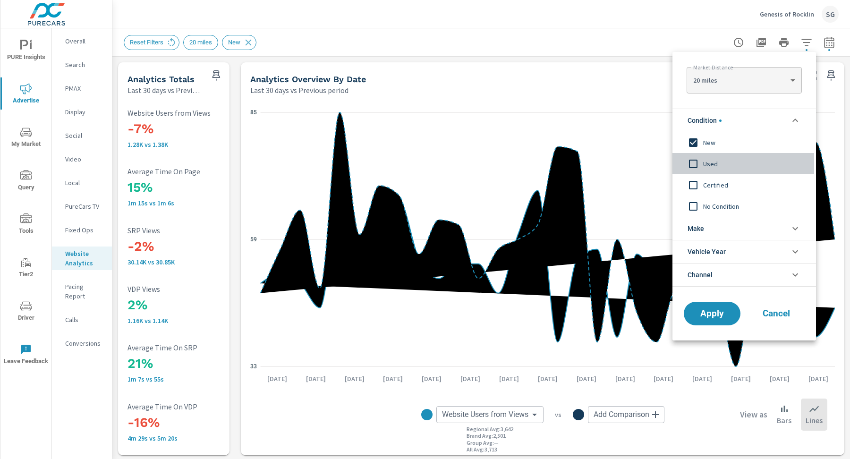
click at [702, 156] on input "filter options" at bounding box center [693, 164] width 20 height 20
click at [702, 142] on input "filter options" at bounding box center [693, 143] width 20 height 20
click at [717, 328] on div "Apply Cancel" at bounding box center [745, 315] width 144 height 50
click at [715, 314] on span "Apply" at bounding box center [712, 313] width 39 height 9
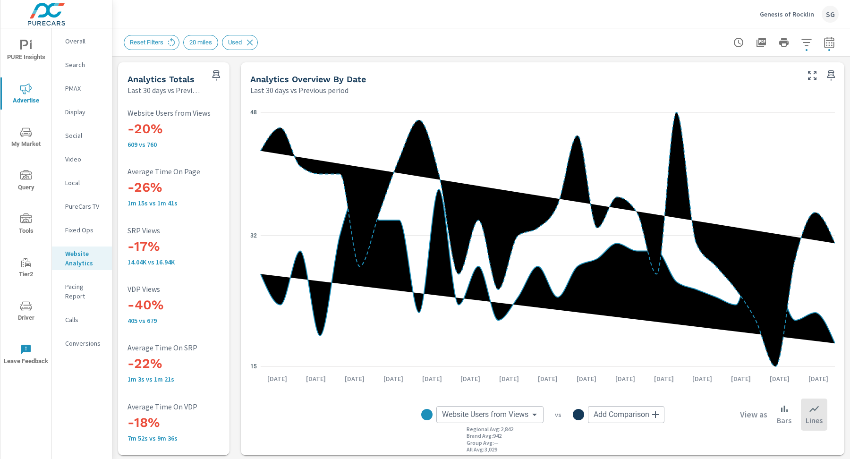
click at [77, 66] on p "Search" at bounding box center [84, 64] width 39 height 9
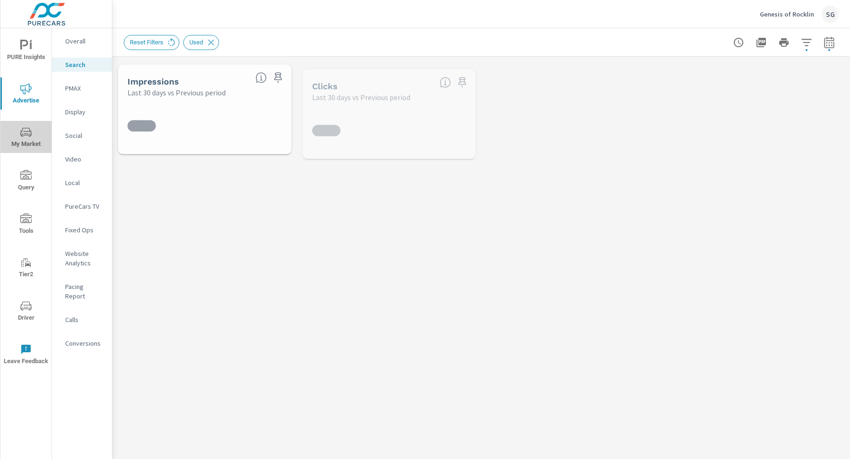
click at [24, 135] on icon "nav menu" at bounding box center [25, 132] width 11 height 9
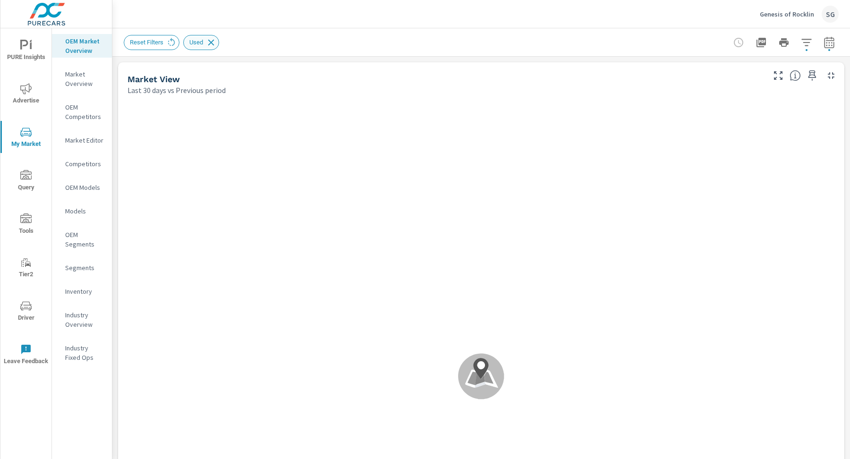
click at [213, 39] on icon at bounding box center [211, 42] width 10 height 10
click at [831, 41] on div at bounding box center [776, 42] width 125 height 19
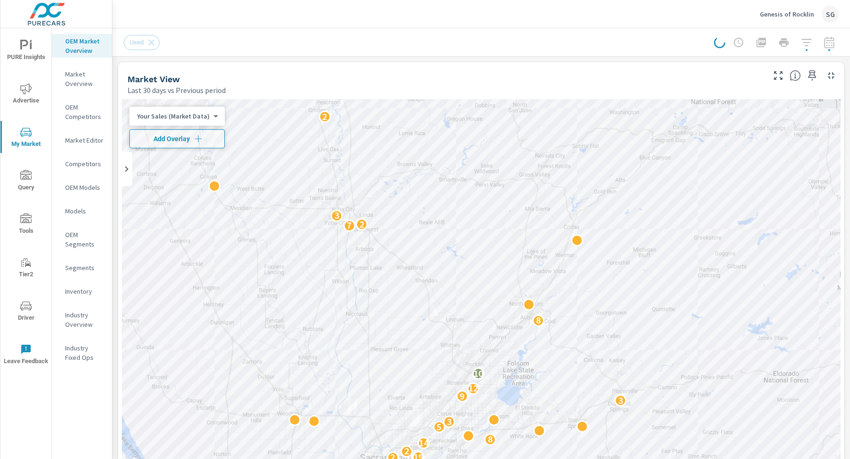
click at [831, 41] on div at bounding box center [776, 42] width 125 height 19
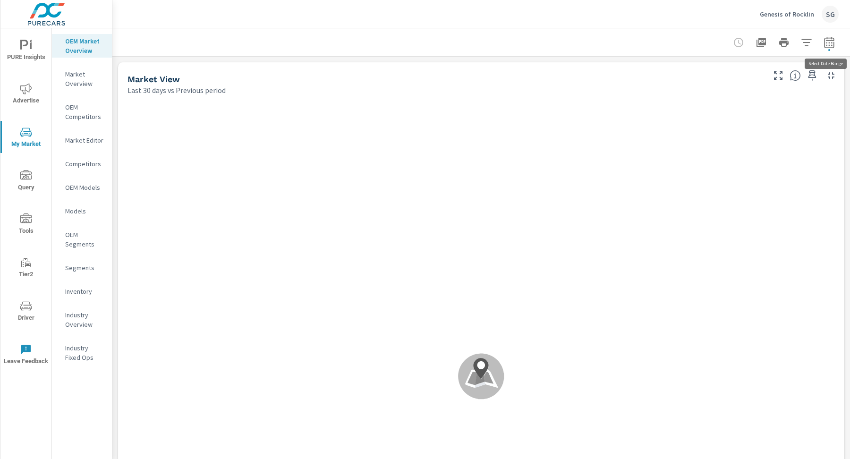
click at [831, 41] on icon "button" at bounding box center [829, 42] width 11 height 11
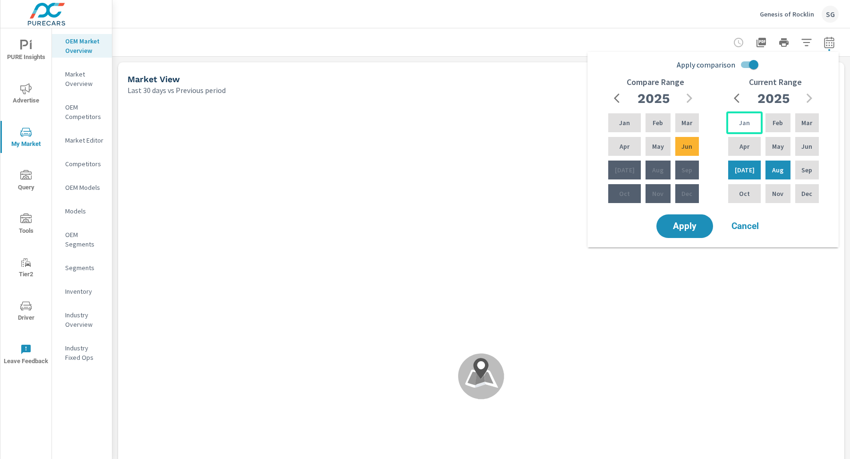
click at [740, 124] on p "Jan" at bounding box center [744, 122] width 11 height 9
click at [764, 128] on div "Feb" at bounding box center [778, 122] width 28 height 23
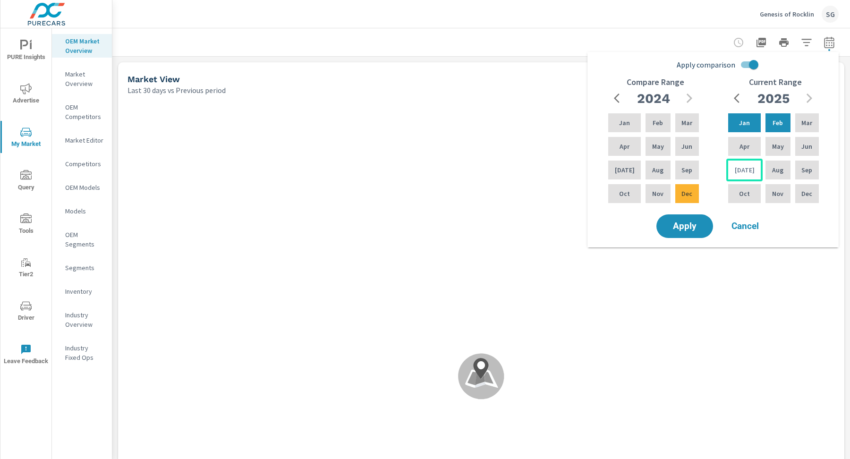
click at [745, 173] on p "Jul" at bounding box center [745, 169] width 20 height 9
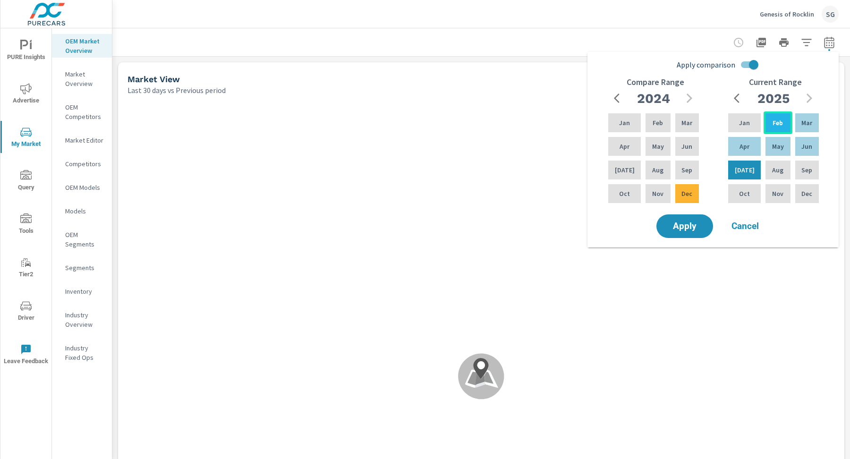
click at [775, 126] on p "Feb" at bounding box center [778, 122] width 10 height 9
click at [750, 65] on input "Apply comparison" at bounding box center [754, 65] width 54 height 18
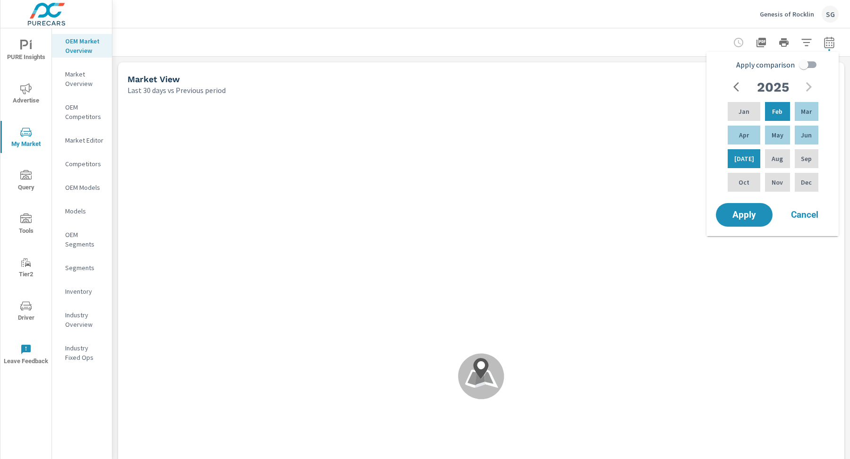
scroll to position [0, 0]
click at [805, 69] on input "Apply comparison" at bounding box center [804, 65] width 54 height 18
checkbox input "true"
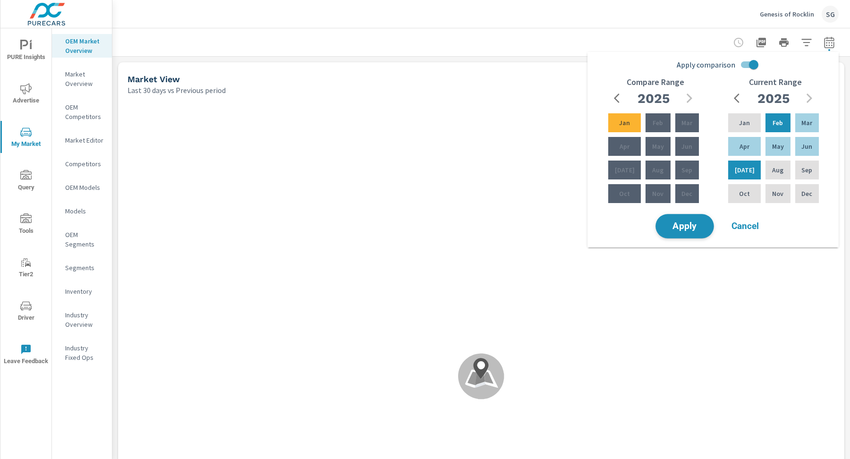
click at [683, 227] on span "Apply" at bounding box center [684, 226] width 39 height 9
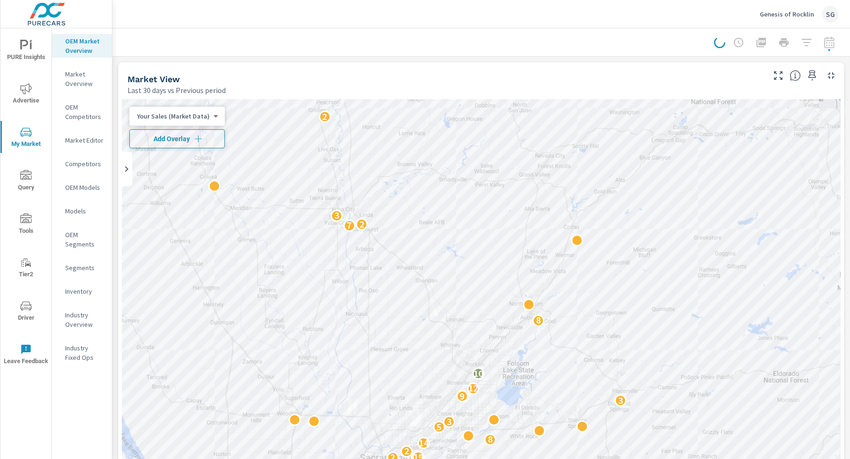
click at [153, 133] on button "Add Overlay" at bounding box center [176, 138] width 95 height 19
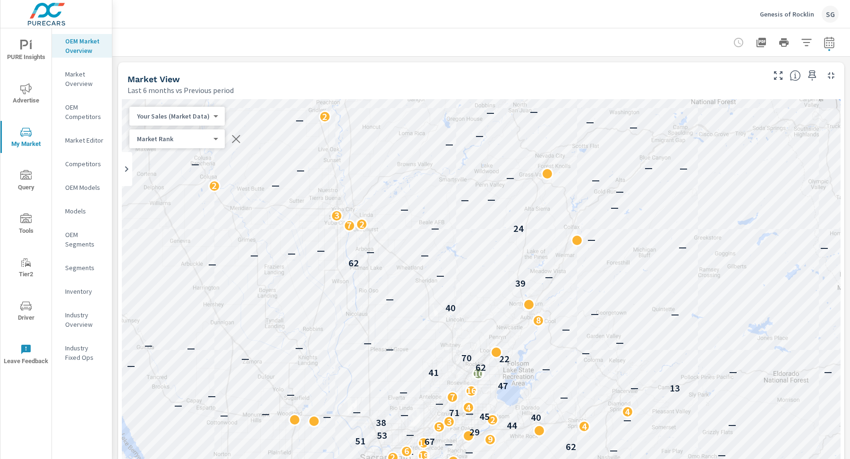
scroll to position [0, 0]
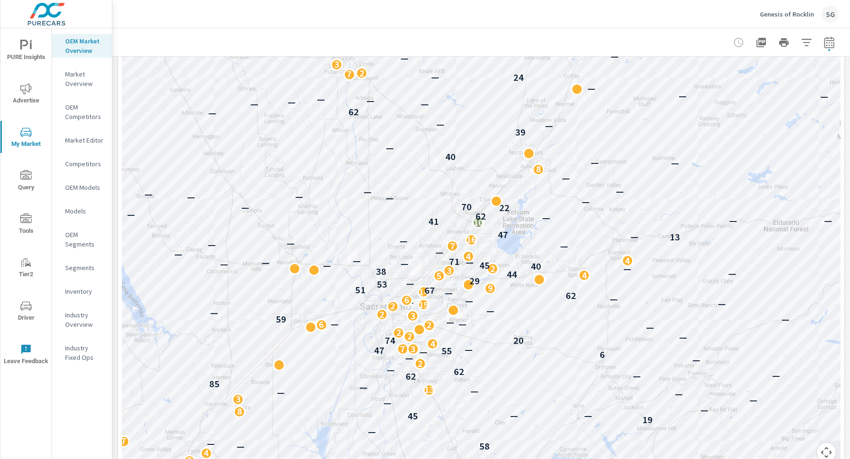
scroll to position [157, 0]
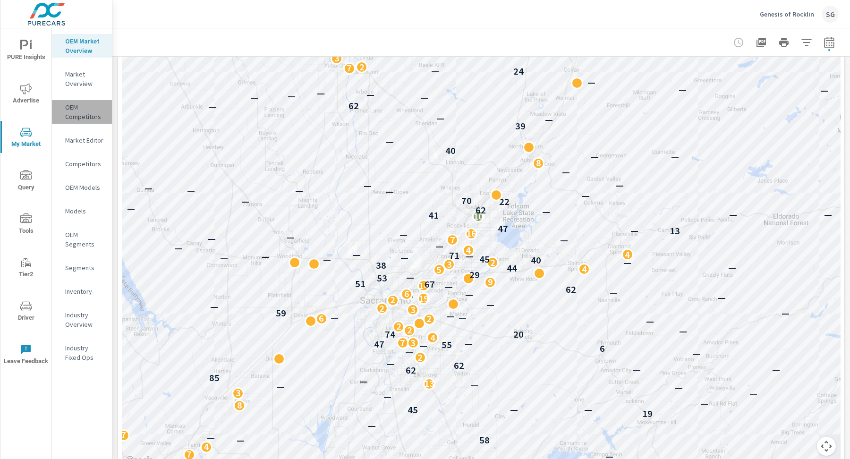
click at [85, 116] on p "OEM Competitors" at bounding box center [84, 111] width 39 height 19
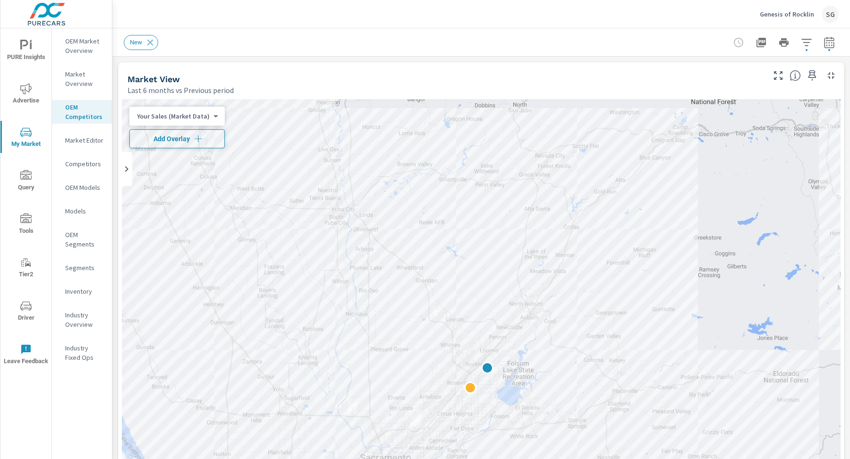
click at [168, 134] on span "Add Overlay" at bounding box center [177, 138] width 87 height 9
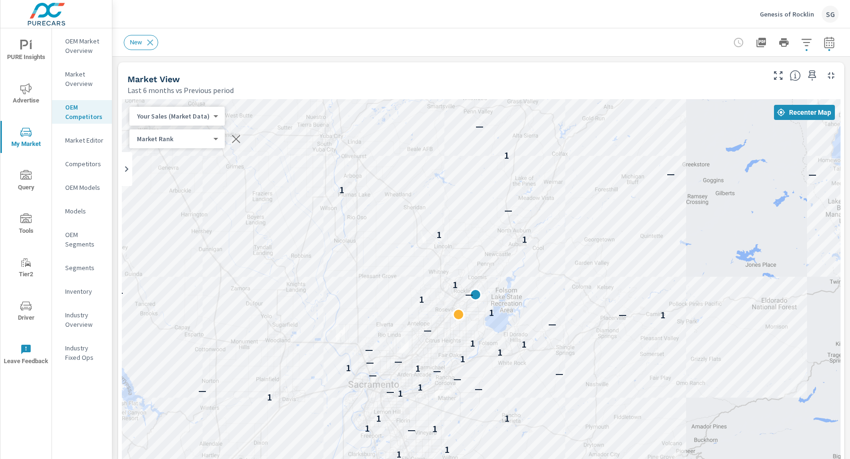
drag, startPoint x: 650, startPoint y: 183, endPoint x: 639, endPoint y: 108, distance: 76.0
click at [639, 108] on div "— — — — — — — — — 1 1 — — — — 1 1 — 1 1 1 1 1 1 — — — 1 — — — — 1 1 — — 1 1 — 1…" at bounding box center [481, 361] width 719 height 525
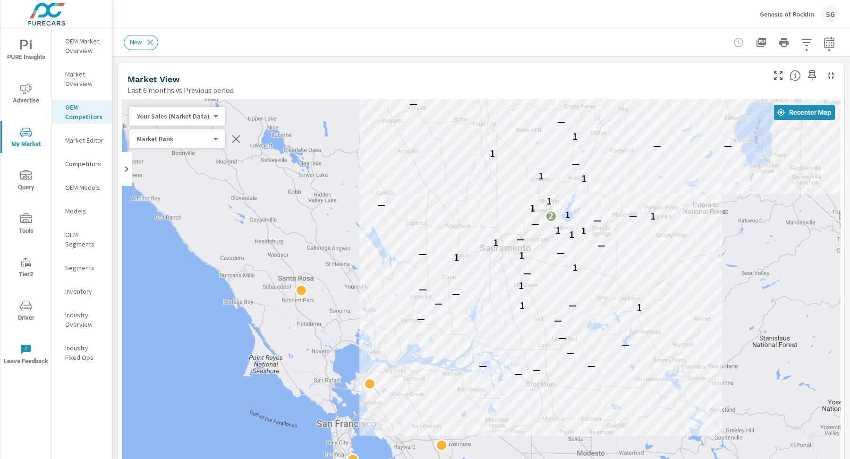
click at [373, 390] on div "— — — — — — — — — 1 1 — — — — 1 — 1 1 1 — — — 1 — 1 1 1 — — 1 2 — 1 1 — 1 1 1 —…" at bounding box center [481, 361] width 719 height 525
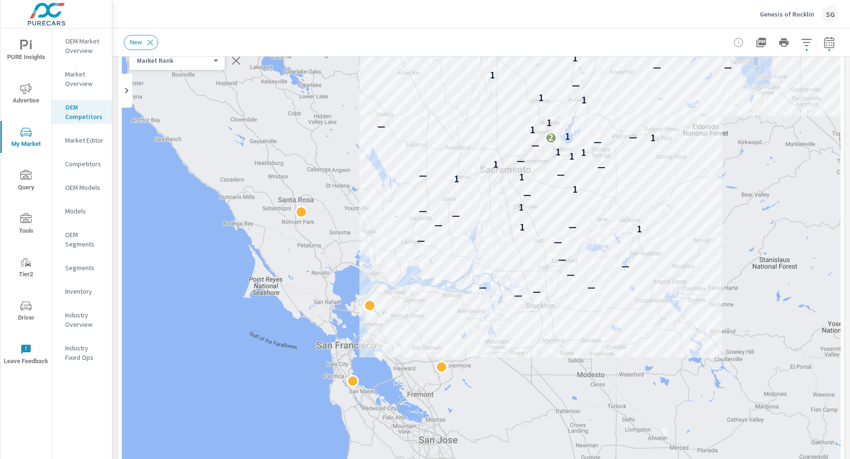
scroll to position [88, 0]
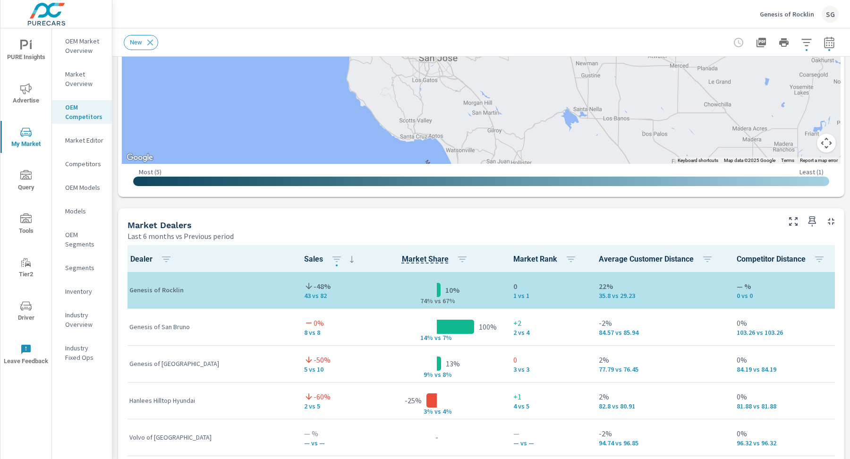
scroll to position [464, 0]
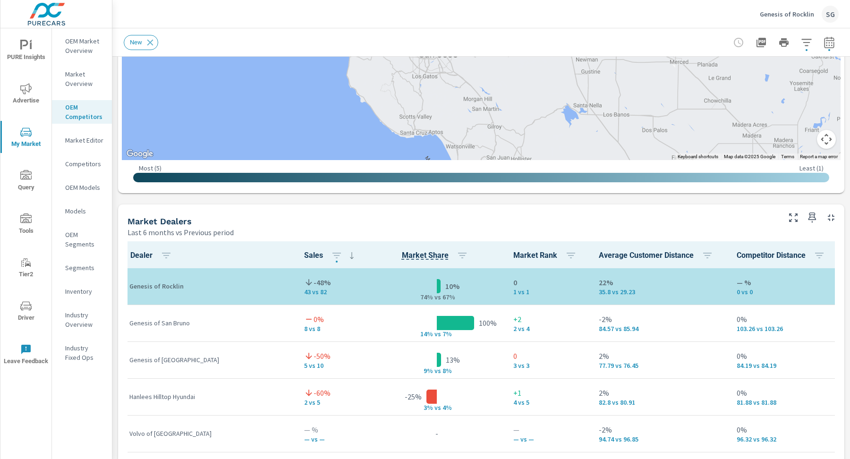
click at [111, 366] on nav "OEM Market Overview Market Overview OEM Competitors Market Editor Competitors O…" at bounding box center [82, 202] width 60 height 349
click at [110, 359] on div "Industry Fixed Ops" at bounding box center [82, 353] width 60 height 24
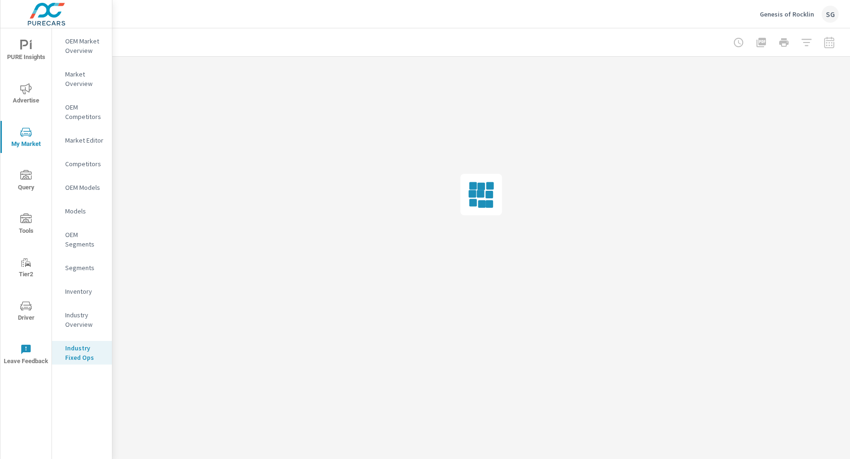
click at [77, 106] on p "OEM Competitors" at bounding box center [84, 111] width 39 height 19
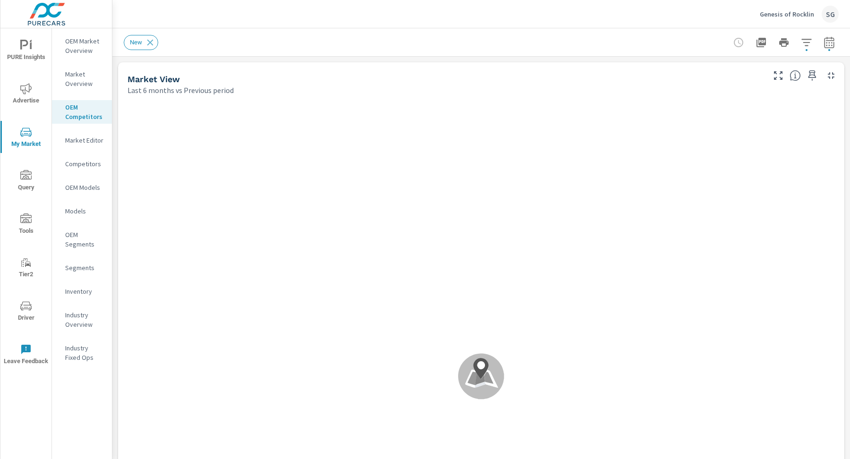
scroll to position [0, 0]
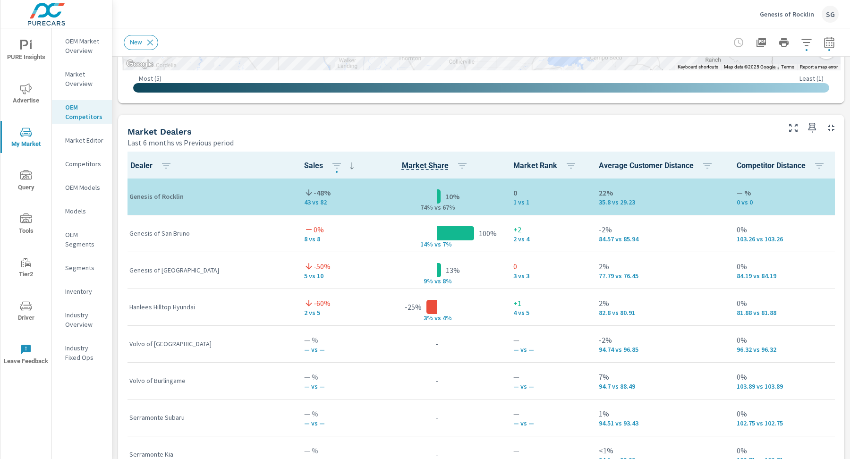
scroll to position [574, 0]
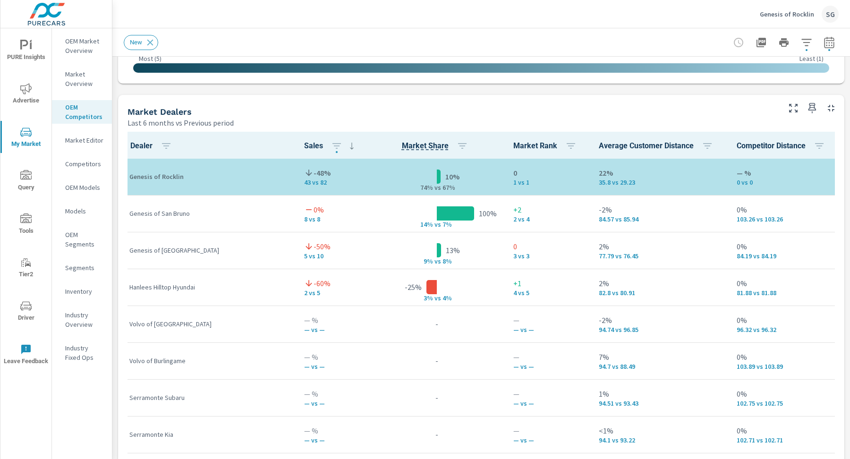
click at [124, 89] on div "Market View Last 6 months vs Previous period ← Move left → Move right ↑ Move up…" at bounding box center [481, 291] width 738 height 1617
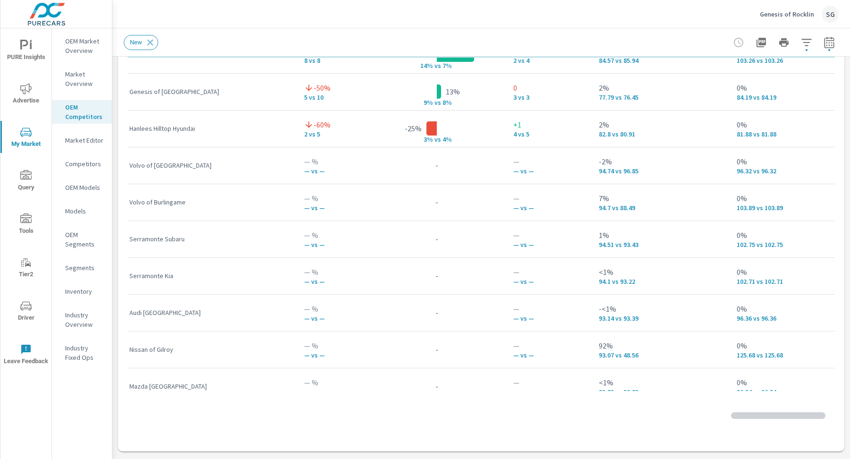
scroll to position [0, 0]
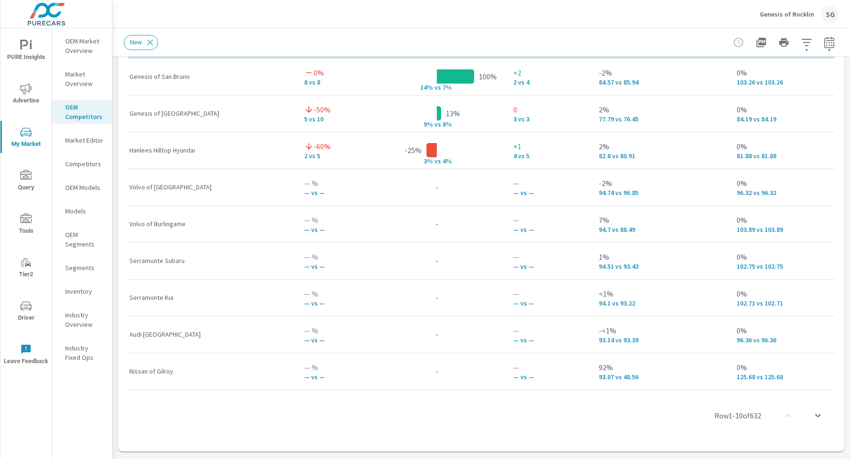
click at [113, 192] on div "Market View Last 6 months vs Previous period ← Move left → Move right ↑ Move up…" at bounding box center [481, 153] width 738 height 1617
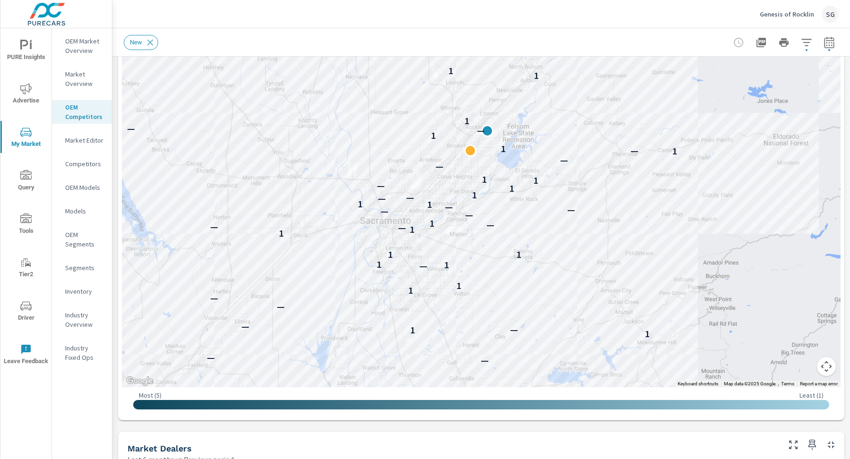
scroll to position [233, 0]
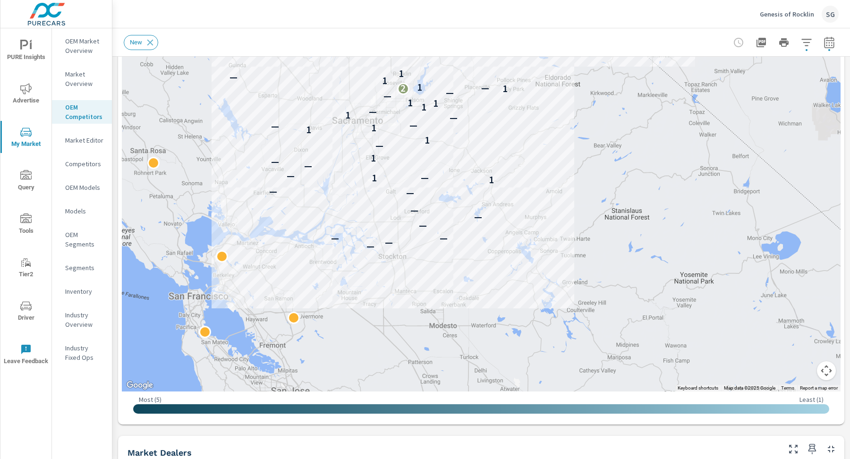
drag, startPoint x: 164, startPoint y: 292, endPoint x: 217, endPoint y: 154, distance: 147.5
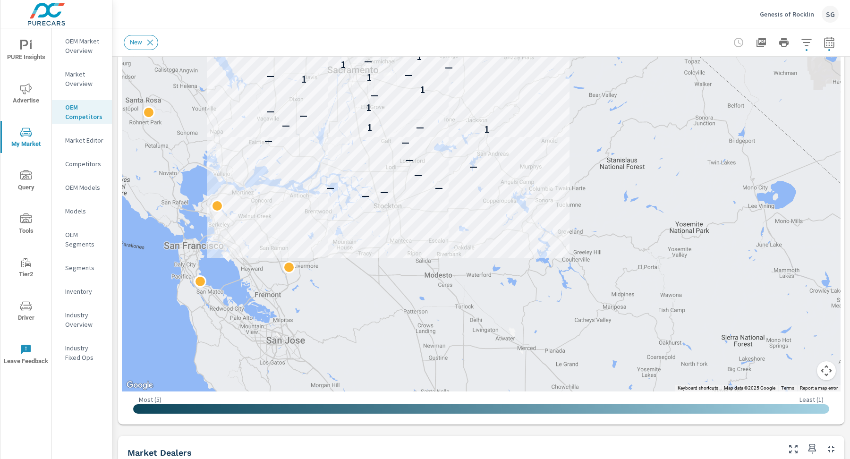
drag, startPoint x: 267, startPoint y: 238, endPoint x: 268, endPoint y: 190, distance: 47.7
click at [268, 190] on div "— — — — — — — — — 1 1 — — — — 1 — 1 1 1 — — — 1 — 1 1 1 — — 1 2 — 1 1 — 1 1 1 —…" at bounding box center [481, 128] width 719 height 525
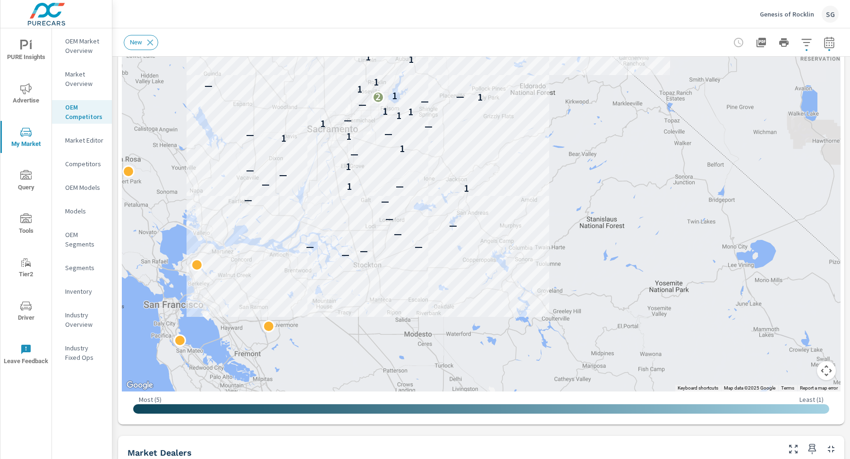
drag, startPoint x: 379, startPoint y: 238, endPoint x: 359, endPoint y: 298, distance: 63.2
click at [359, 298] on div "— — — — — — — — — 1 1 — — — — 1 — 1 1 1 — — — 1 — 1 1 1 — — 1 2 — 1 1 — 1 1 1 —…" at bounding box center [481, 128] width 719 height 525
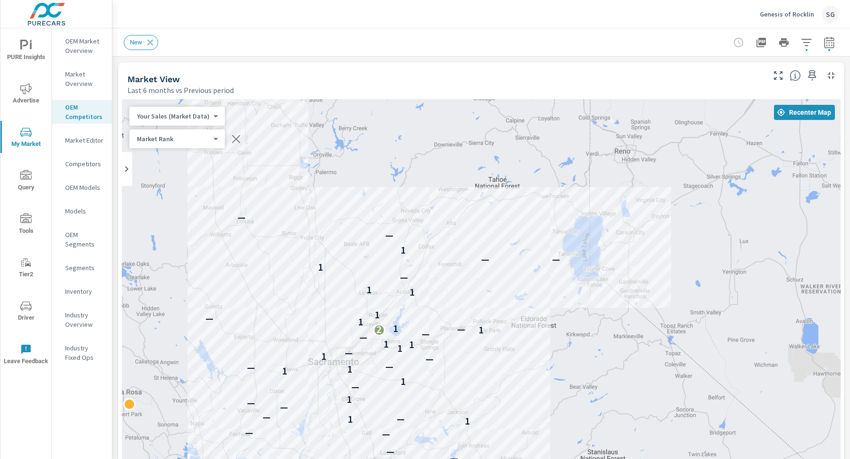
scroll to position [0, 0]
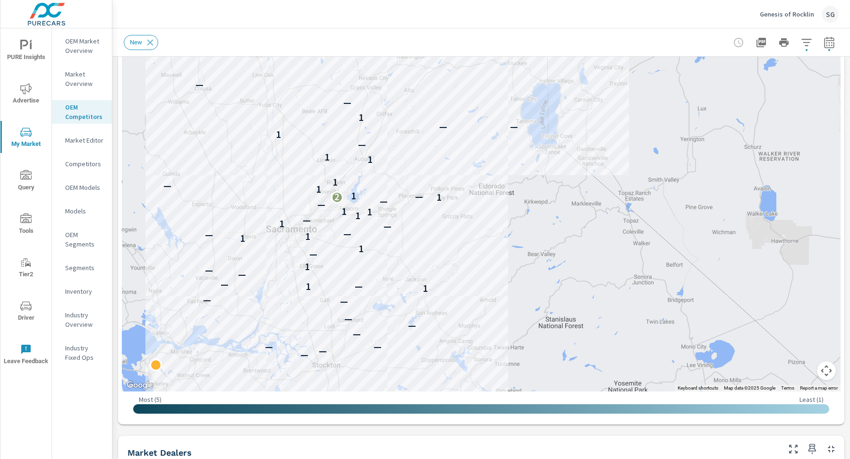
drag, startPoint x: 496, startPoint y: 147, endPoint x: 451, endPoint y: 248, distance: 111.2
click at [451, 248] on div "— — — — — — — — — 1 1 — — — — 1 — 1 1 1 — — — 1 — 1 1 1 — — 1 2 — 1 1 — 1 1 1 —…" at bounding box center [779, 441] width 680 height 425
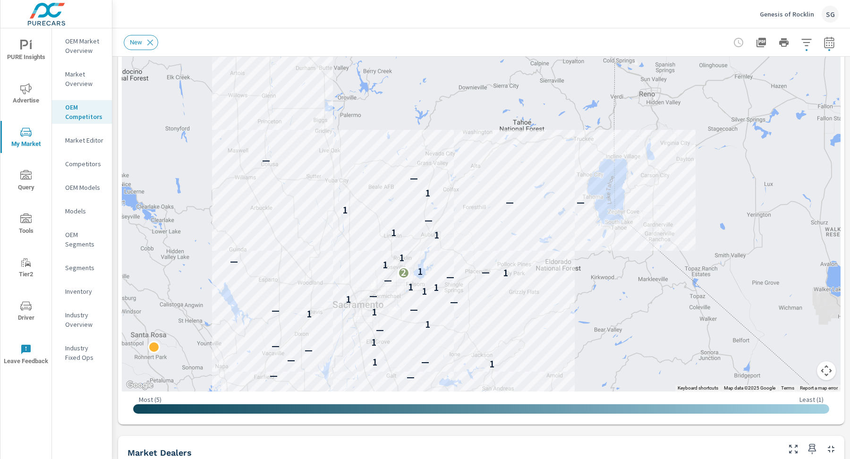
drag, startPoint x: 255, startPoint y: 165, endPoint x: 324, endPoint y: 245, distance: 105.5
click at [324, 245] on div "— — — — — — — — — 1 1 — — — — 1 — 1 1 1 — — — 1 — 1 1 1 — — 1 2 — 1 1 — 1 1 1 —…" at bounding box center [481, 128] width 719 height 525
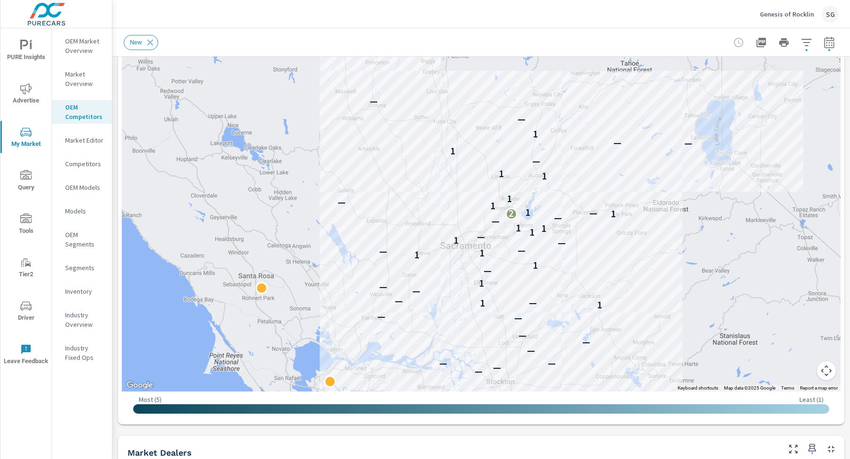
drag, startPoint x: 365, startPoint y: 275, endPoint x: 469, endPoint y: 207, distance: 124.3
click at [469, 207] on div "— — — — — — — — — 1 1 — — — — 1 — 1 1 1 — — — 1 — 1 1 1 — — 1 2 — 1 1 — 1 1 1 —…" at bounding box center [481, 128] width 719 height 525
